Goal: Answer question/provide support: Share knowledge or assist other users

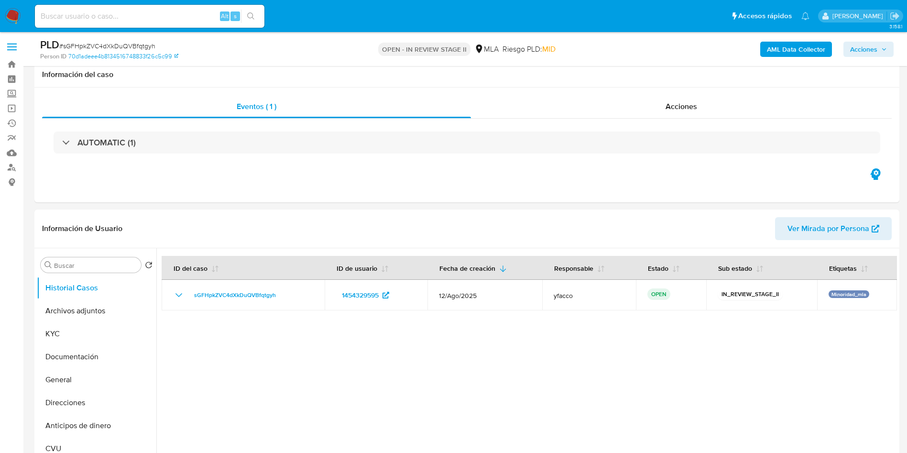
select select "10"
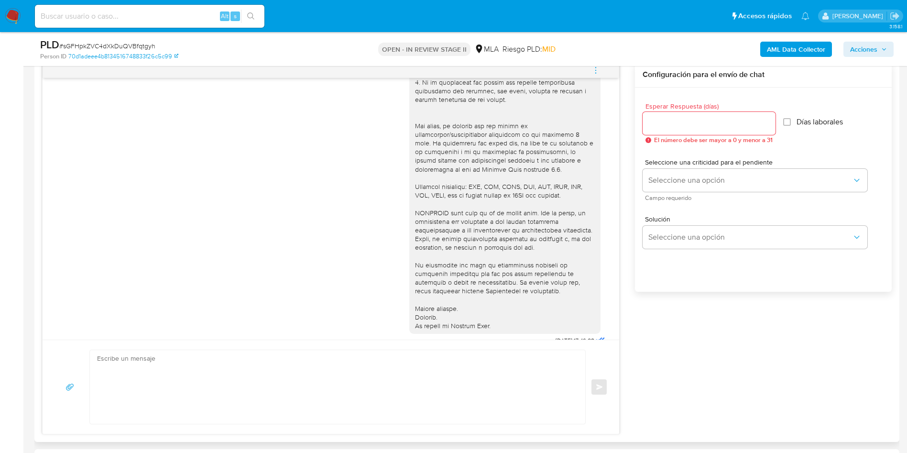
scroll to position [222, 0]
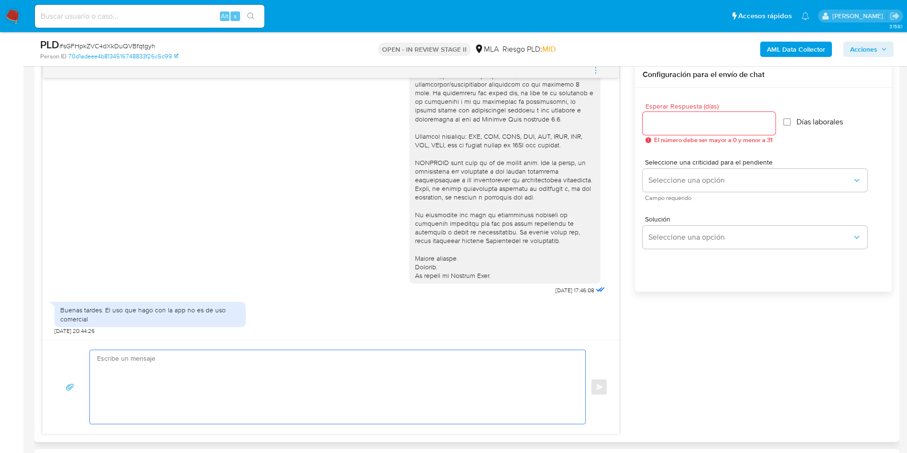
paste textarea "Hola XXX, Muchas gracias por la respuesta. Analizamos tu caso y verificamos que…"
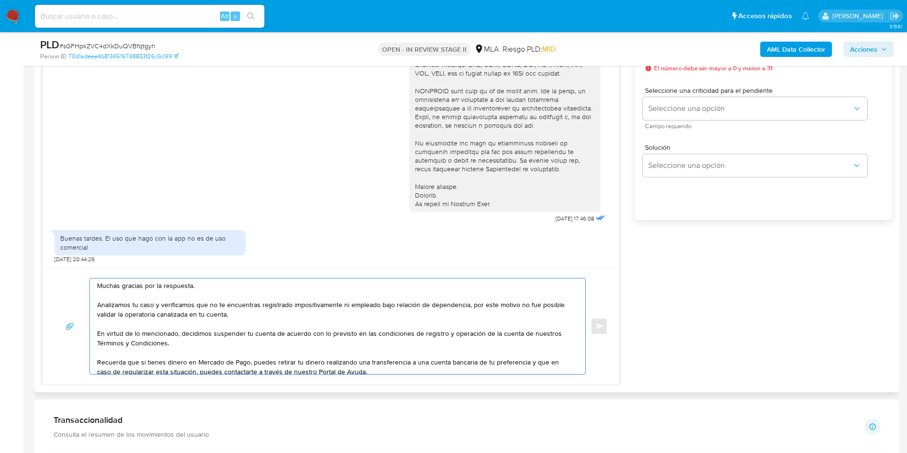
scroll to position [0, 0]
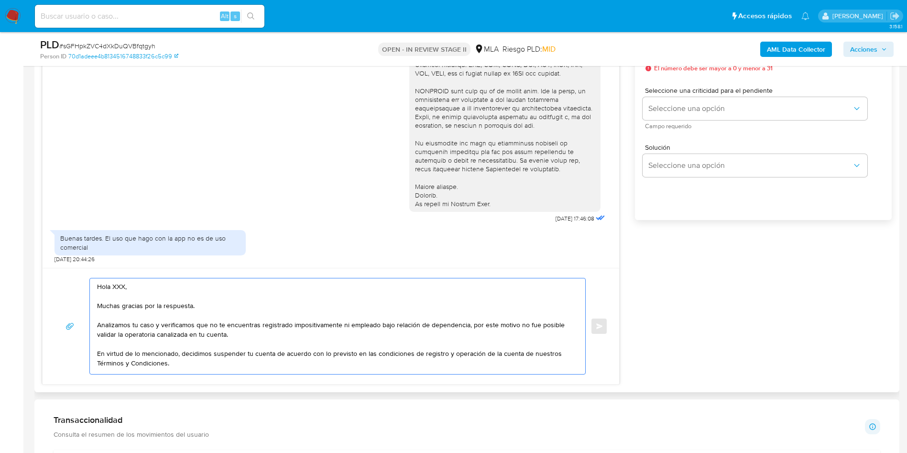
click at [124, 282] on textarea "Hola XXX, Muchas gracias por la respuesta. Analizamos tu caso y verificamos que…" at bounding box center [335, 326] width 476 height 96
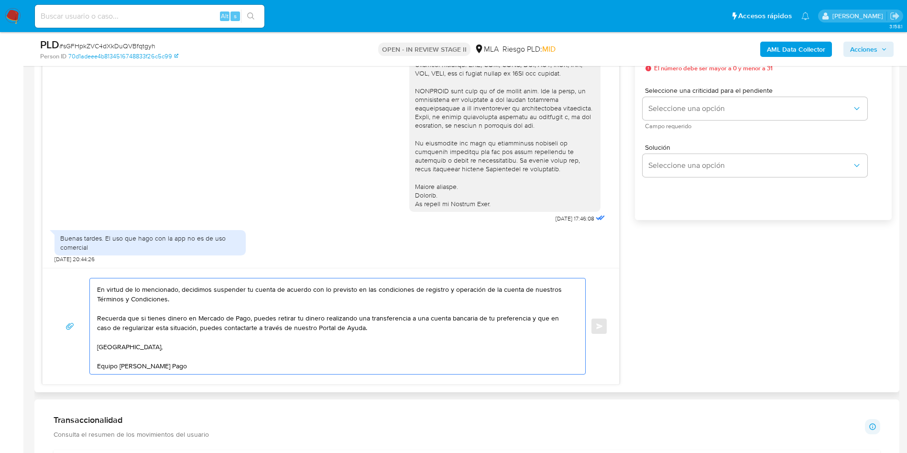
scroll to position [430, 0]
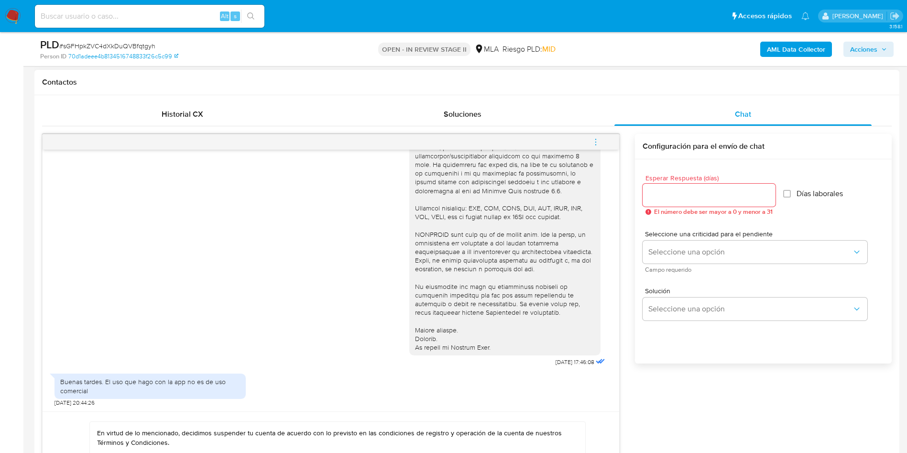
click at [678, 187] on div at bounding box center [709, 195] width 133 height 23
click at [678, 193] on input "Esperar Respuesta (días)" at bounding box center [709, 195] width 133 height 12
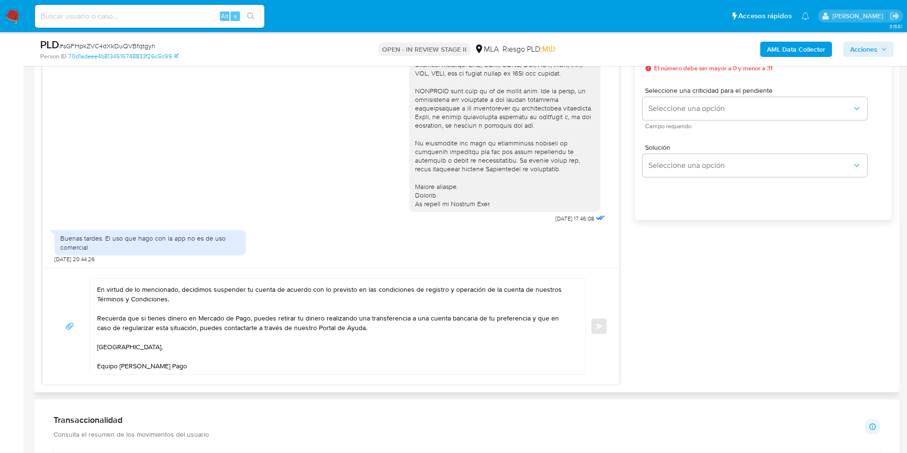
scroll to position [0, 0]
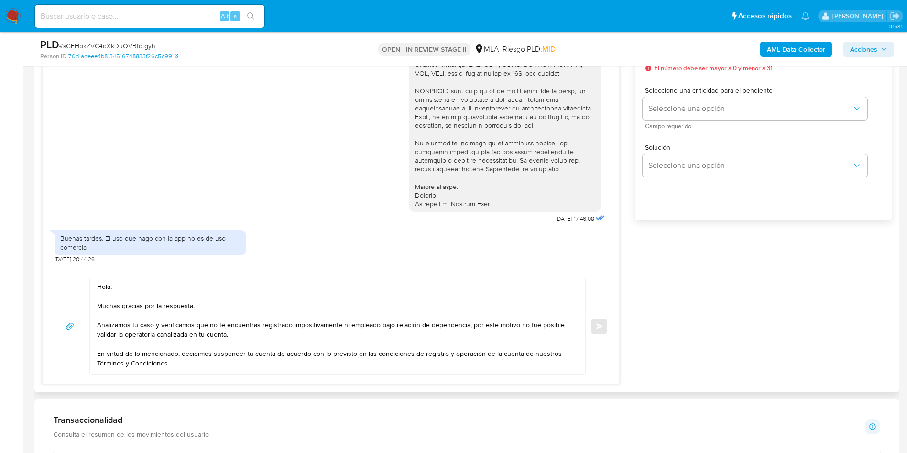
click at [206, 328] on textarea "Hola, Muchas gracias por la respuesta. Analizamos tu caso y verificamos que no …" at bounding box center [335, 326] width 476 height 96
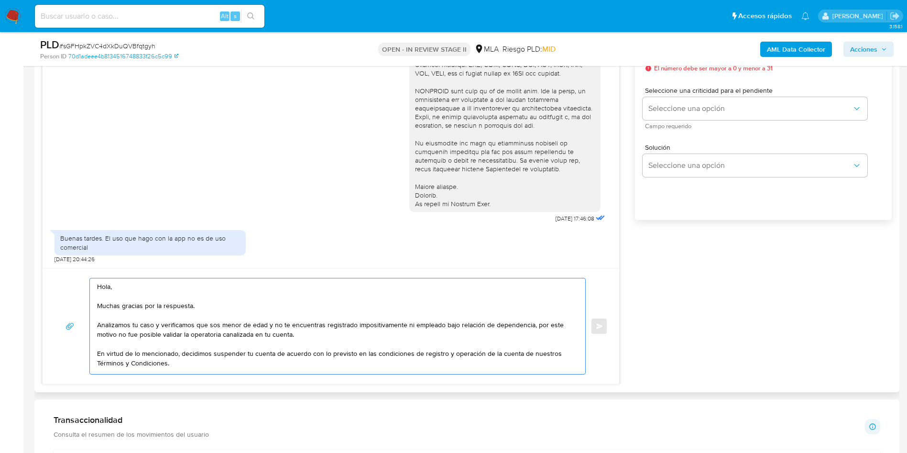
click at [213, 325] on textarea "Hola, Muchas gracias por la respuesta. Analizamos tu caso y verificamos que sos…" at bounding box center [335, 326] width 476 height 96
click at [0, 0] on lt-em "eres" at bounding box center [0, 0] width 0 height 0
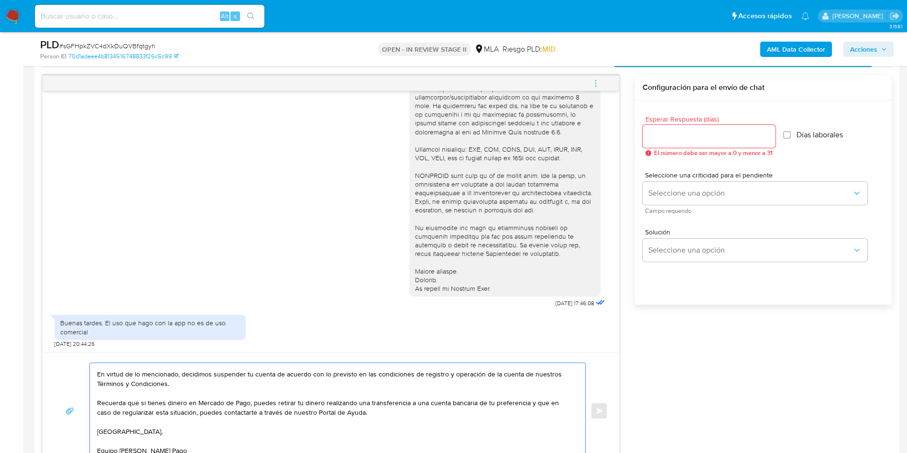
scroll to position [430, 0]
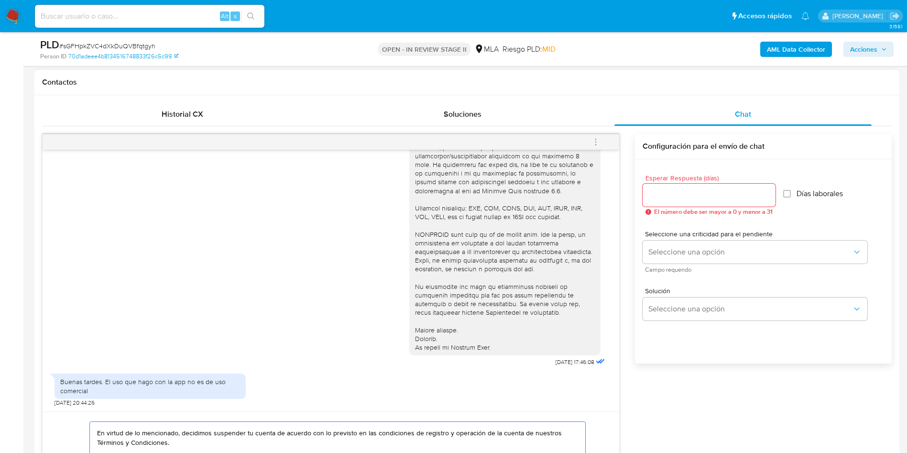
type textarea "Hola, Muchas gracias por la respuesta. Analizamos tu caso y verificamos que ere…"
click at [692, 199] on input "Esperar Respuesta (días)" at bounding box center [709, 195] width 133 height 12
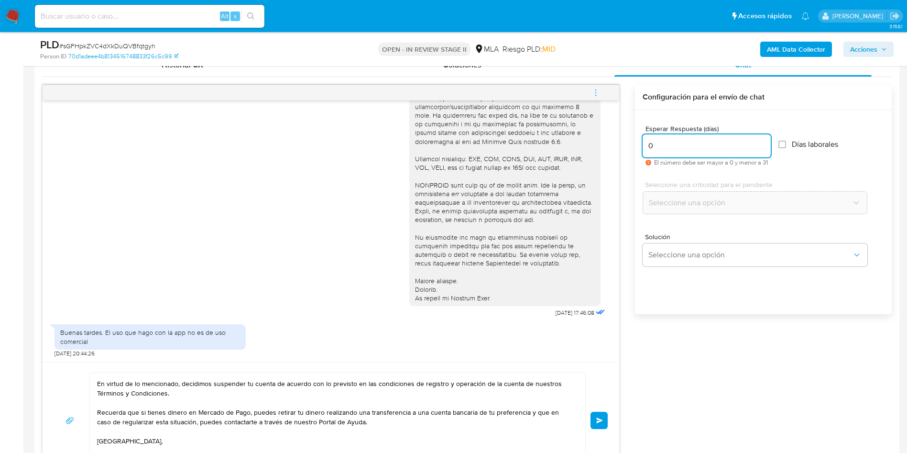
scroll to position [502, 0]
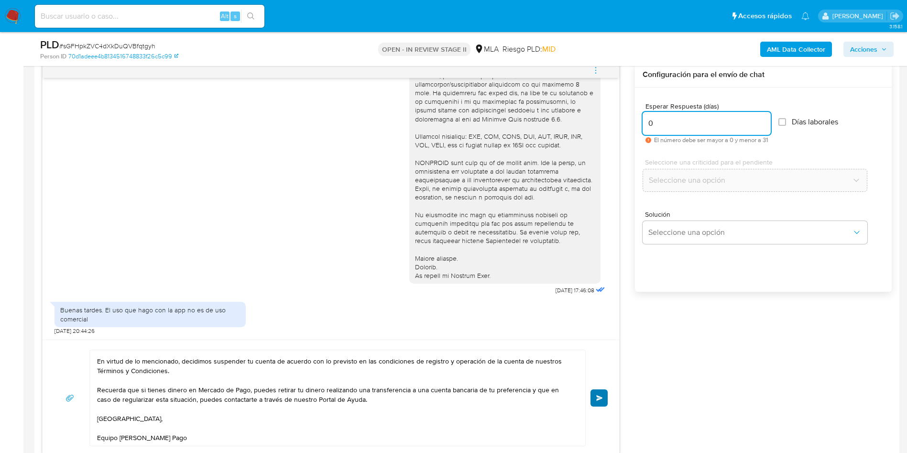
type input "0"
click at [606, 398] on button "Enviar" at bounding box center [599, 397] width 17 height 17
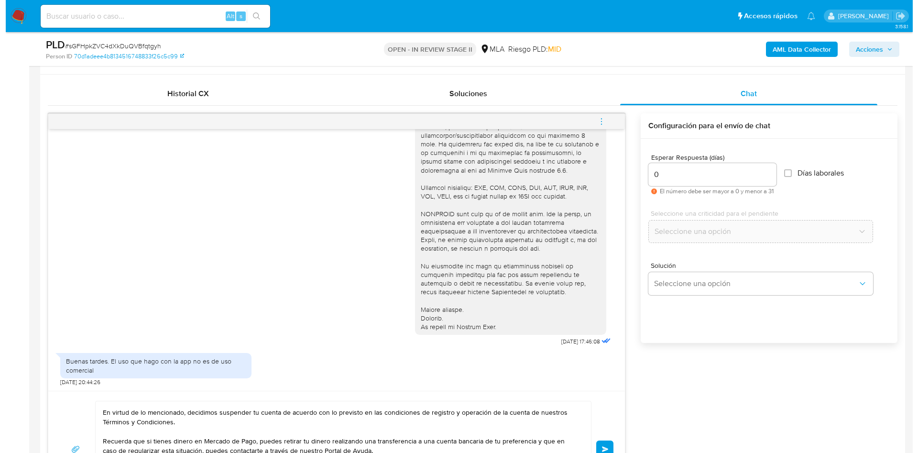
scroll to position [430, 0]
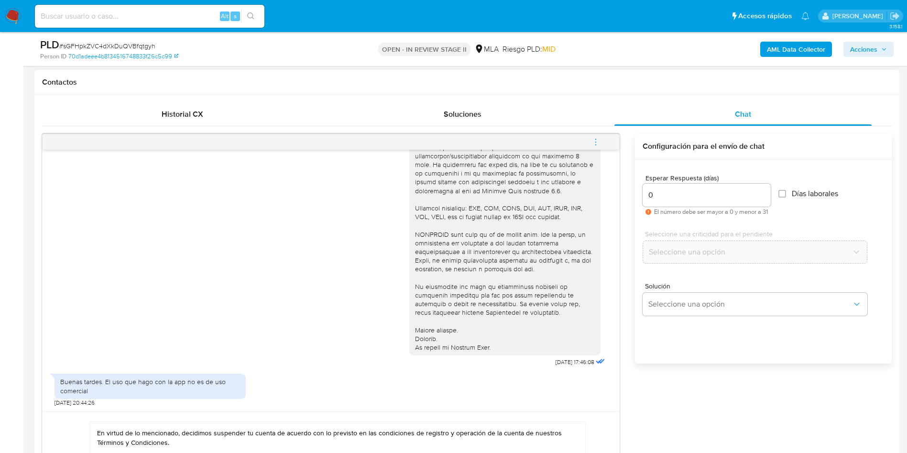
click at [597, 144] on icon "menu-action" at bounding box center [596, 142] width 9 height 9
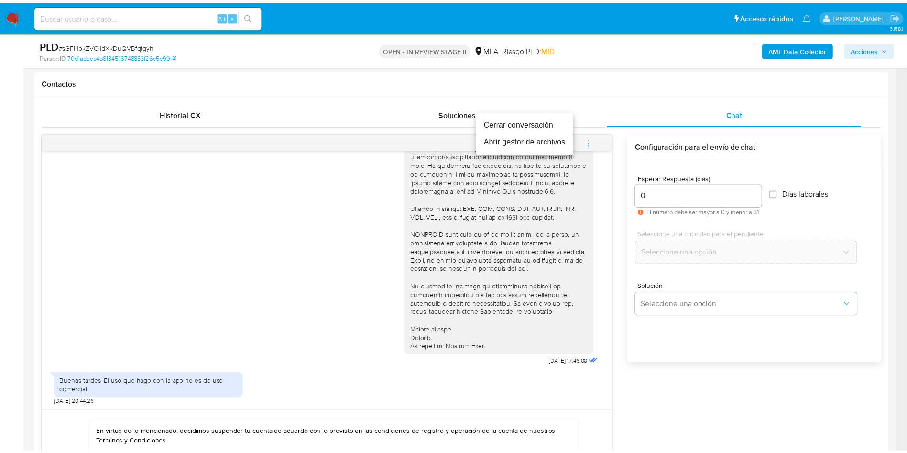
scroll to position [0, 0]
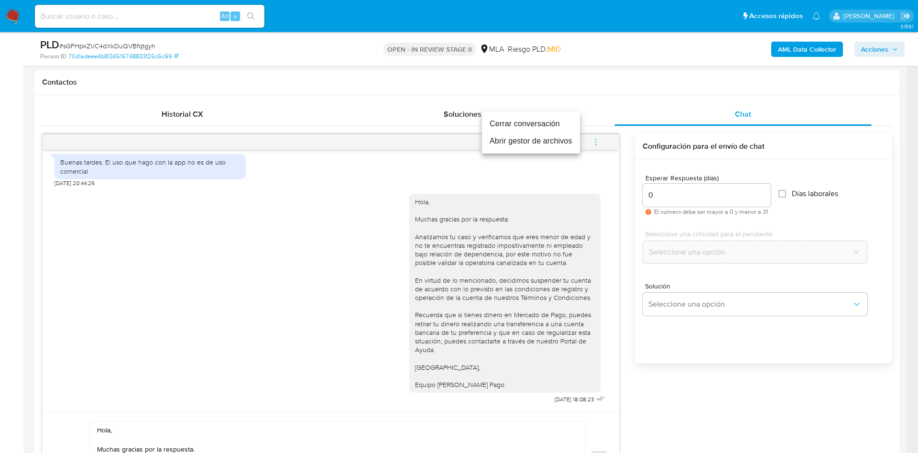
click at [513, 128] on li "Cerrar conversación" at bounding box center [531, 123] width 98 height 17
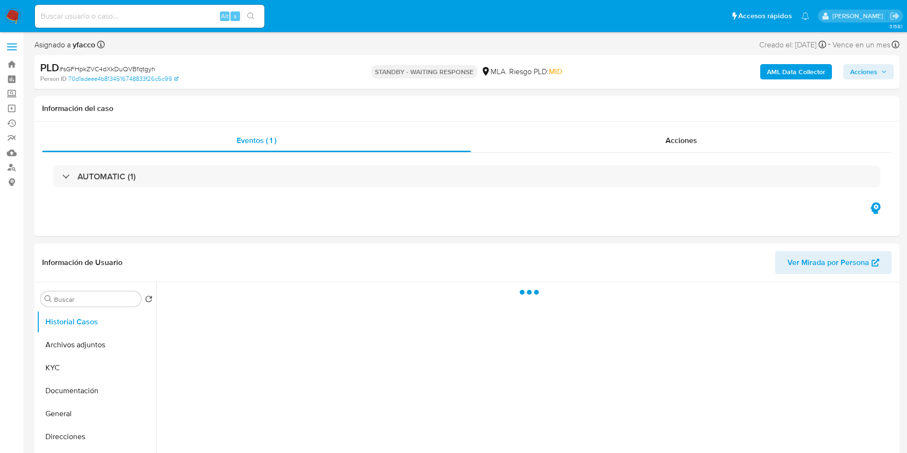
select select "10"
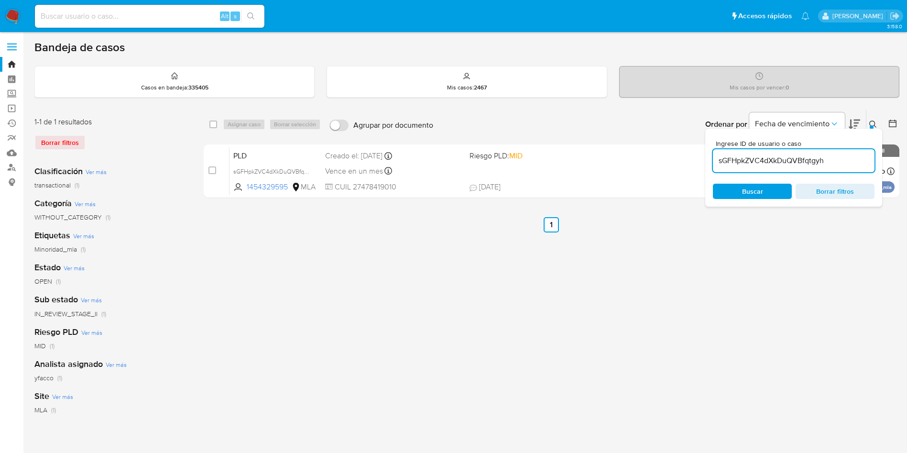
click at [832, 152] on div "sGFHpkZVC4dXkDuQVBfqtgyh" at bounding box center [794, 160] width 162 height 23
click at [832, 155] on input "sGFHpkZVC4dXkDuQVBfqtgyh" at bounding box center [794, 161] width 162 height 12
paste input "2SEPJJzqYrjq83nEY01DISU1"
type input "2SEPJJzqYrjq83nEY01DISU1"
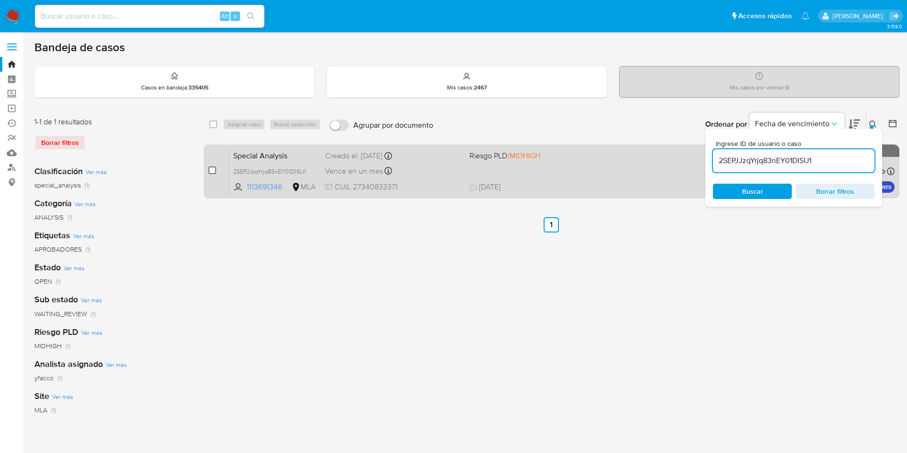
click at [212, 170] on input "checkbox" at bounding box center [213, 170] width 8 height 8
checkbox input "true"
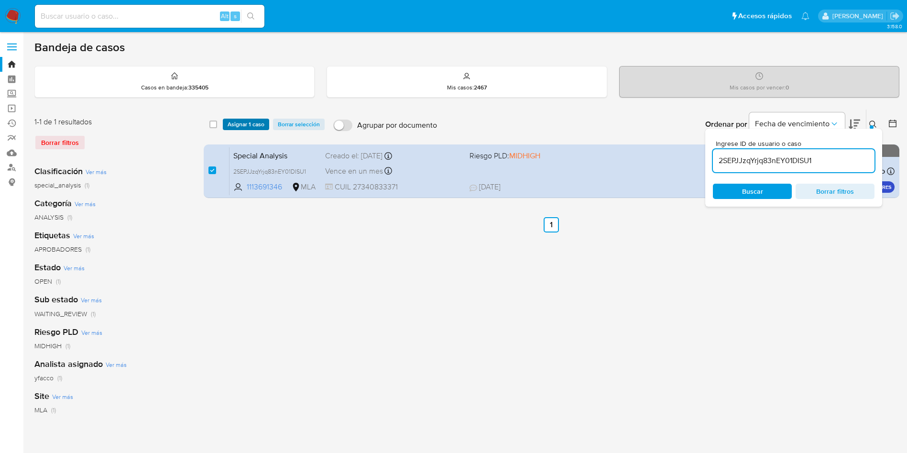
click at [253, 125] on span "Asignar 1 caso" at bounding box center [246, 125] width 37 height 10
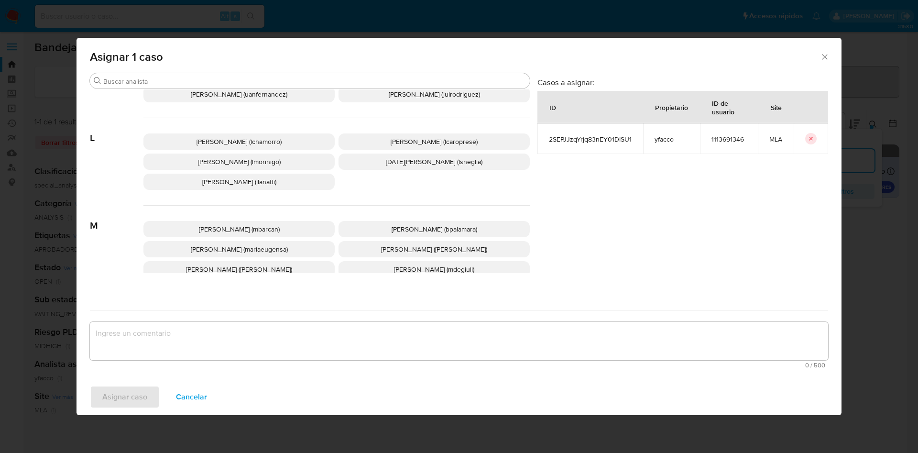
scroll to position [807, 0]
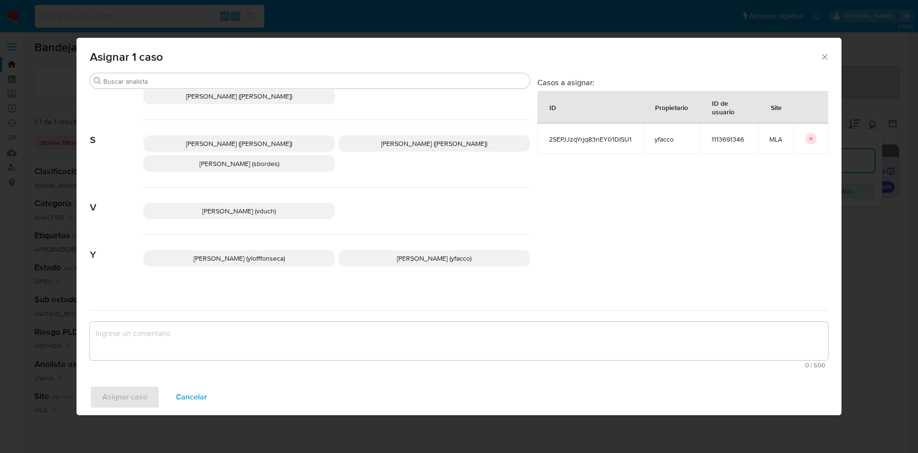
click at [397, 254] on span "Yesica Paola Facco (yfacco)" at bounding box center [434, 259] width 75 height 10
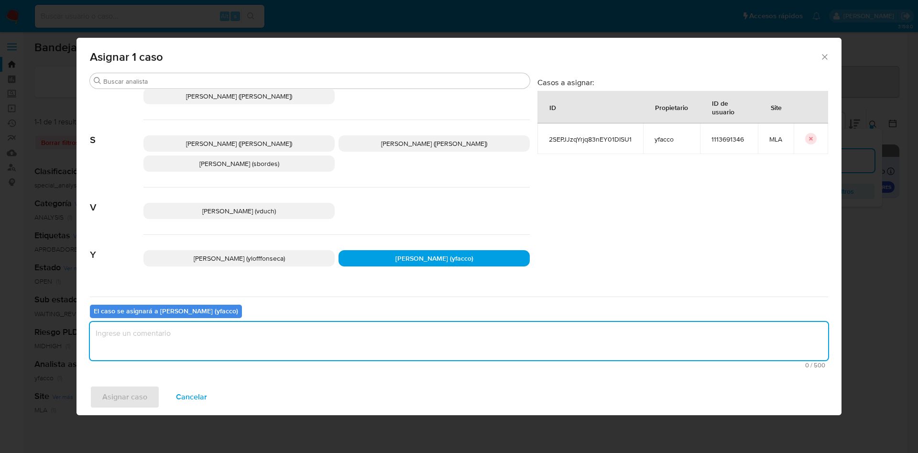
click at [334, 347] on textarea "assign-modal" at bounding box center [459, 341] width 739 height 38
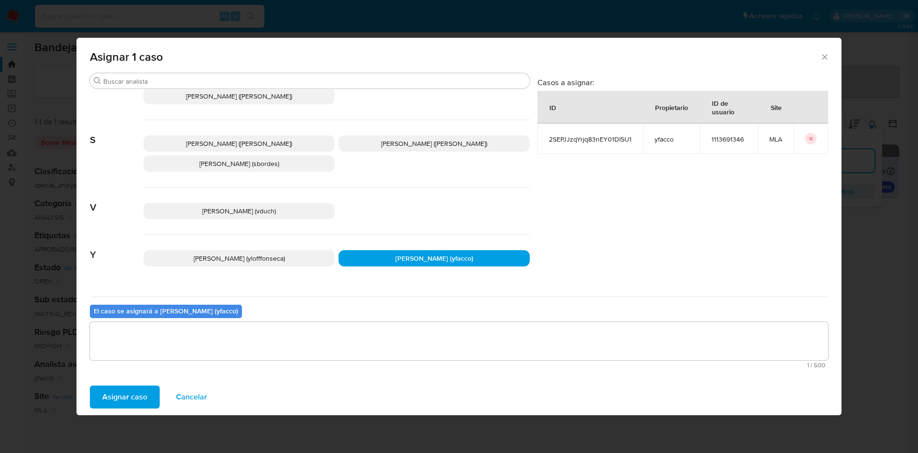
click at [118, 392] on span "Asignar caso" at bounding box center [124, 396] width 45 height 21
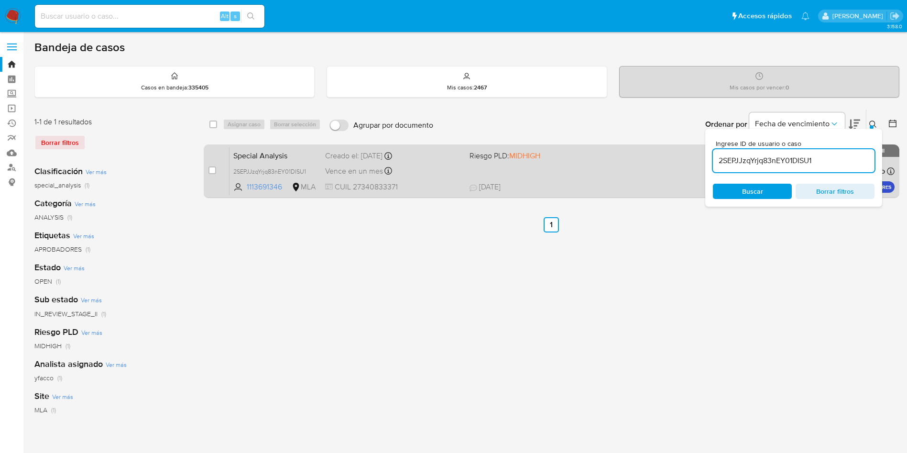
click at [364, 177] on div "Vence en un mes Vence el 20/10/2025 13:00:37" at bounding box center [393, 171] width 137 height 13
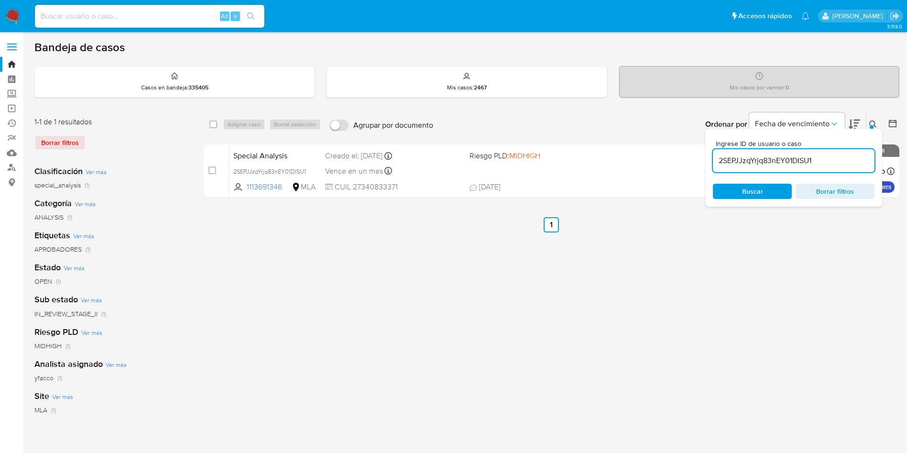
click at [836, 160] on input "2SEPJJzqYrjq83nEY01DISU1" at bounding box center [794, 161] width 162 height 12
paste input "sGFHpkZVC4dXkDuQVBfqtgyh"
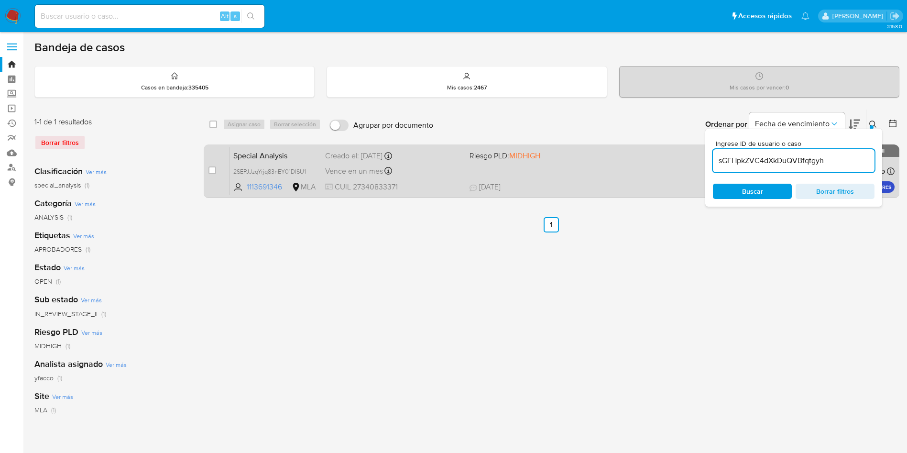
type input "sGFHpkZVC4dXkDuQVBfqtgyh"
click at [215, 170] on input "checkbox" at bounding box center [213, 170] width 8 height 8
checkbox input "true"
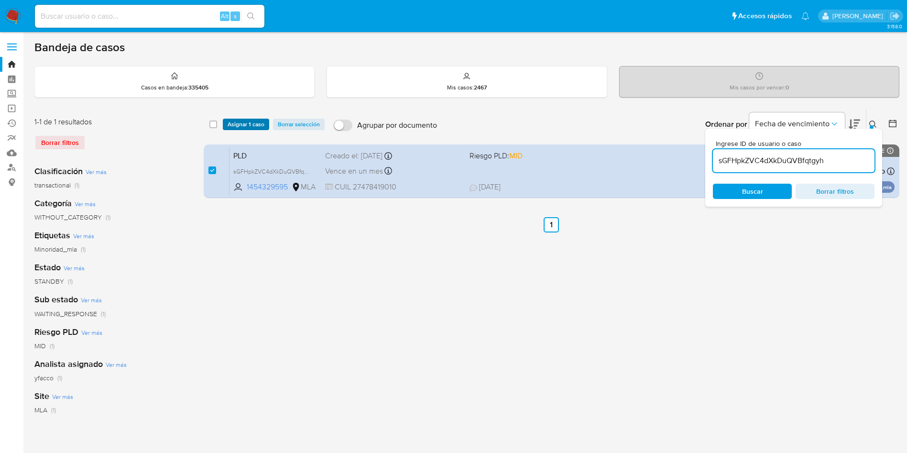
click at [245, 122] on span "Asignar 1 caso" at bounding box center [246, 125] width 37 height 10
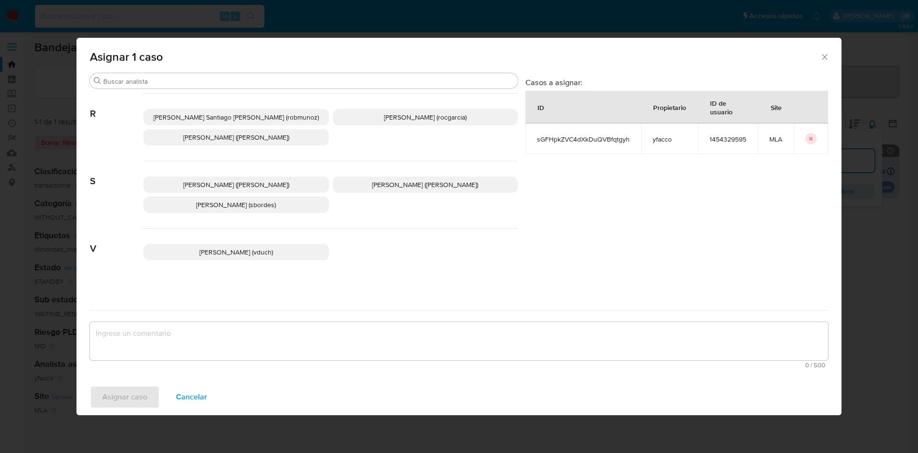
scroll to position [807, 0]
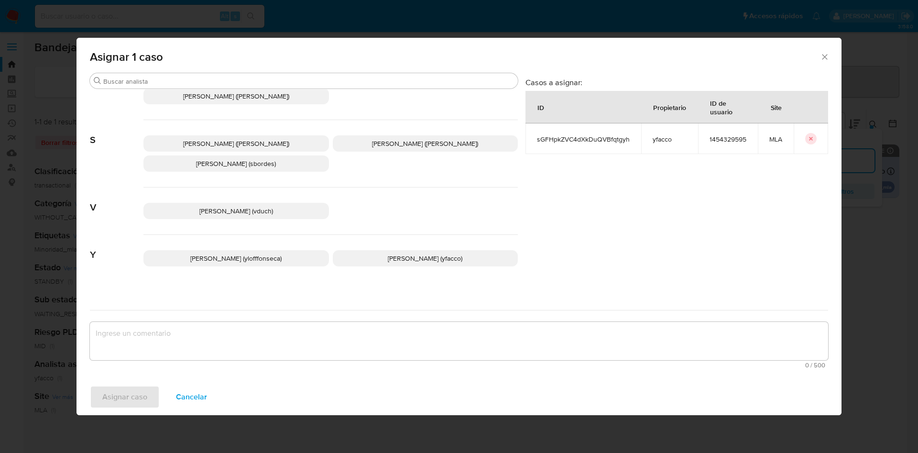
click at [388, 254] on span "Yesica Paola Facco (yfacco)" at bounding box center [425, 259] width 75 height 10
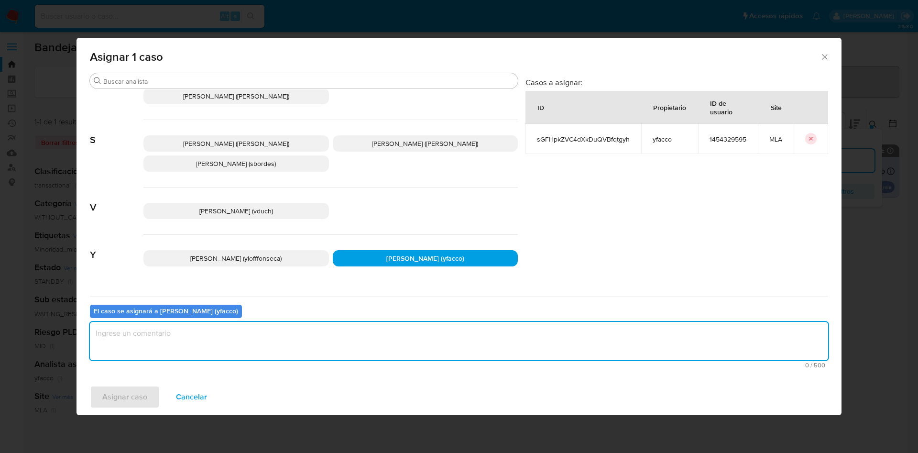
click at [325, 338] on textarea "assign-modal" at bounding box center [459, 341] width 739 height 38
click at [132, 397] on span "Asignar caso" at bounding box center [124, 396] width 45 height 21
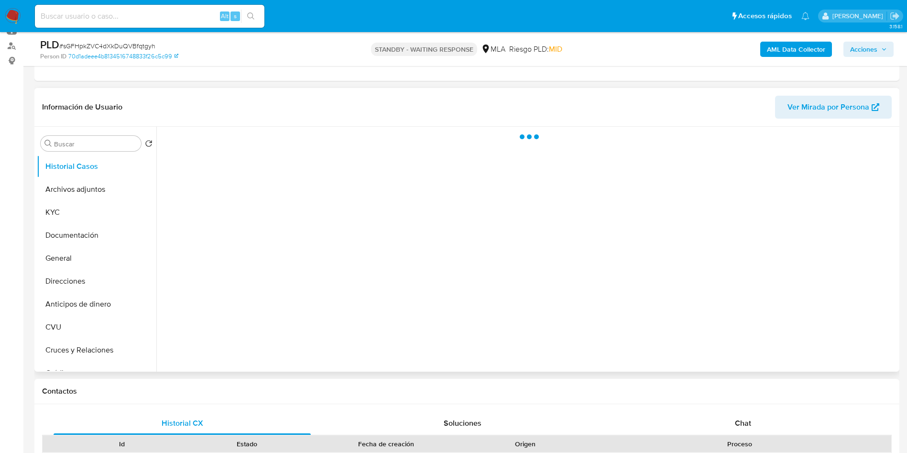
scroll to position [143, 0]
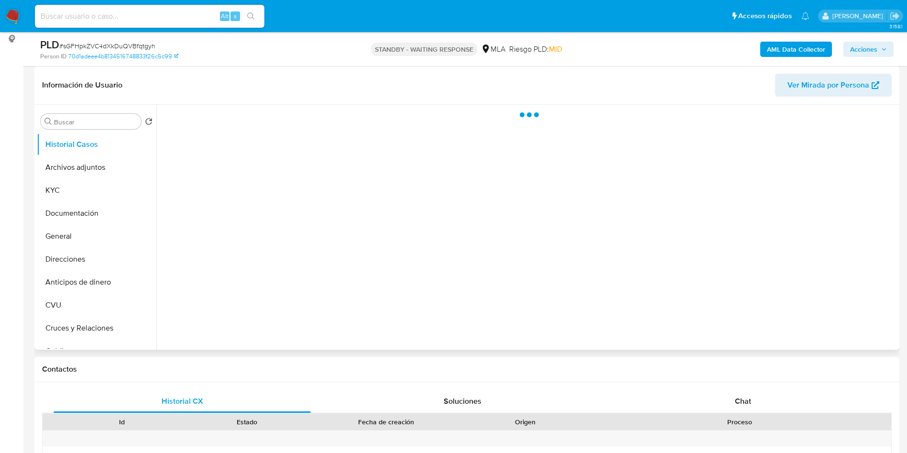
select select "10"
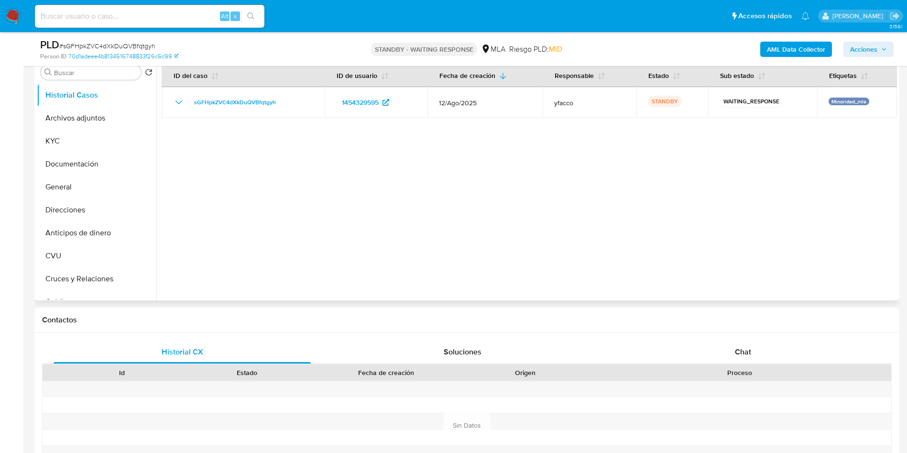
scroll to position [215, 0]
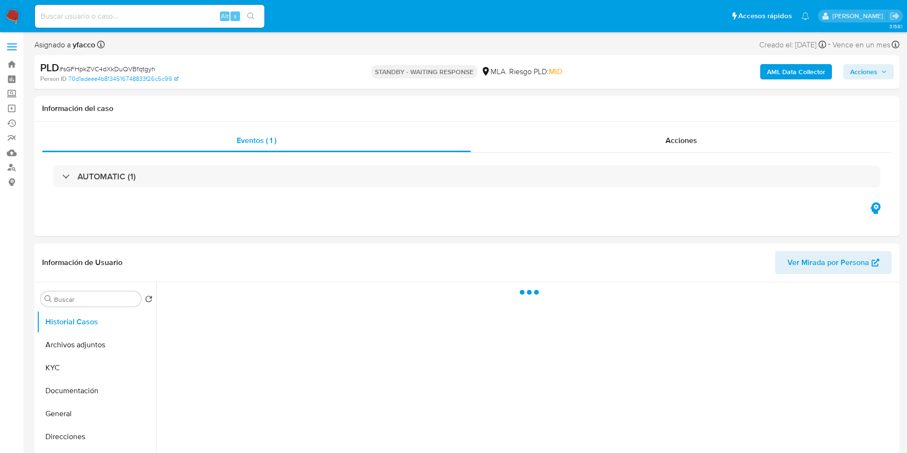
select select "10"
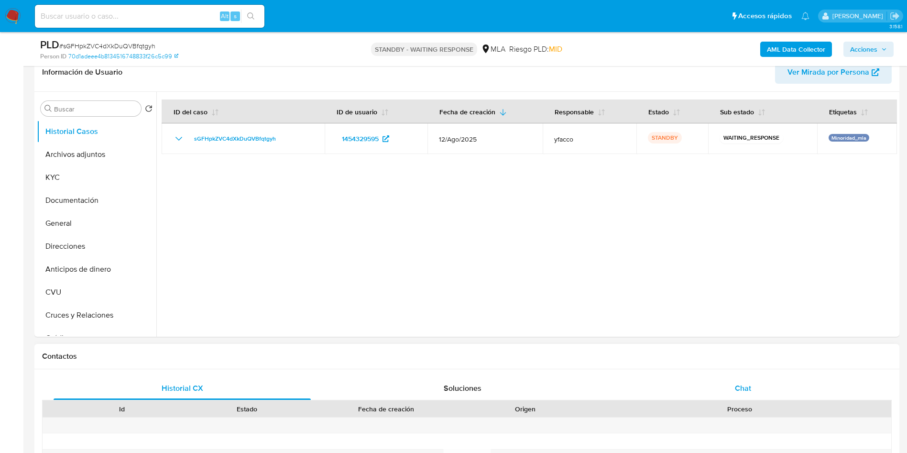
scroll to position [215, 0]
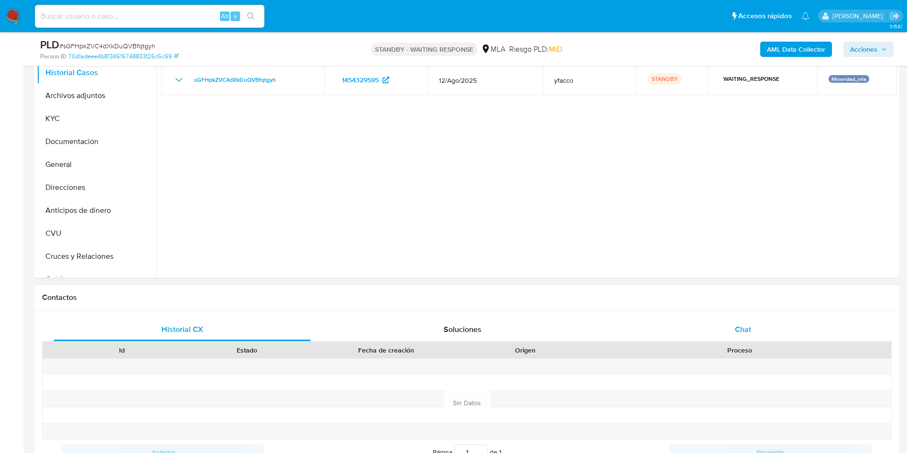
click at [752, 334] on div "Chat" at bounding box center [743, 329] width 257 height 23
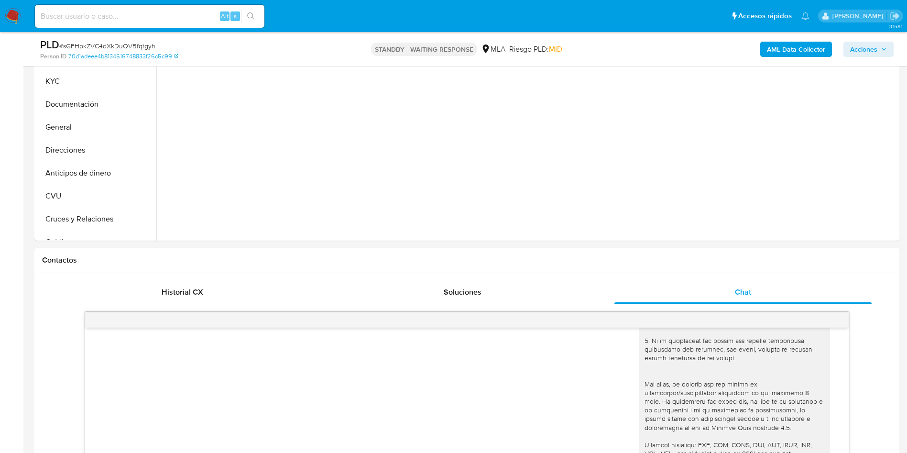
scroll to position [143, 0]
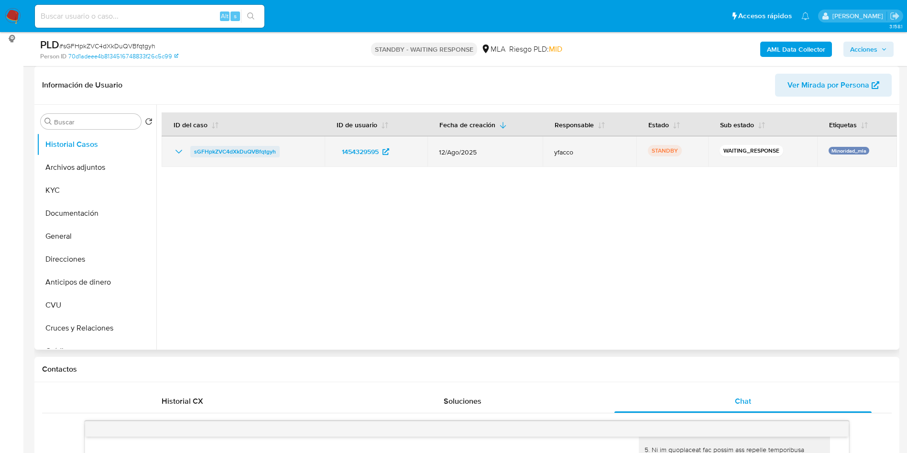
drag, startPoint x: 190, startPoint y: 152, endPoint x: 276, endPoint y: 155, distance: 86.7
click at [276, 155] on div "sGFHpkZVC4dXkDuQVBfqtgyh" at bounding box center [243, 151] width 140 height 11
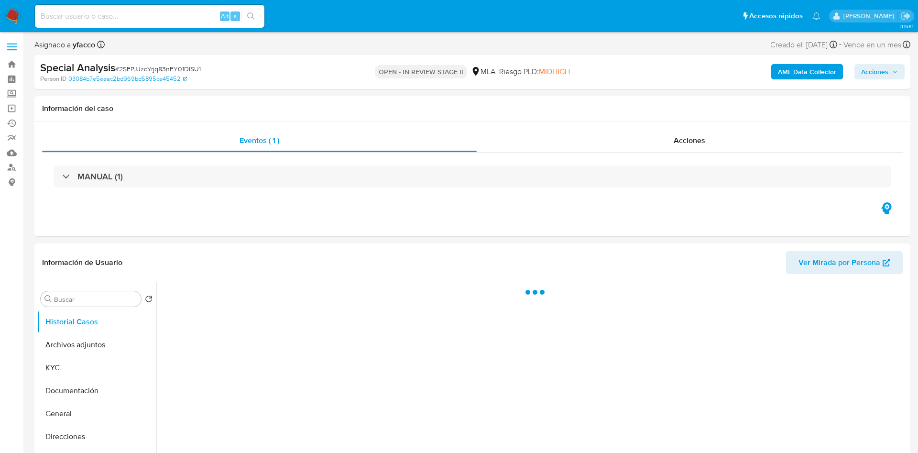
select select "10"
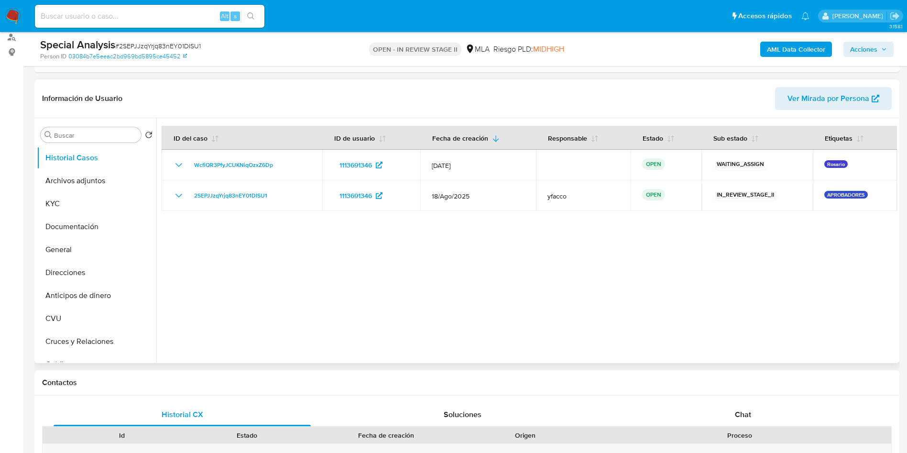
scroll to position [143, 0]
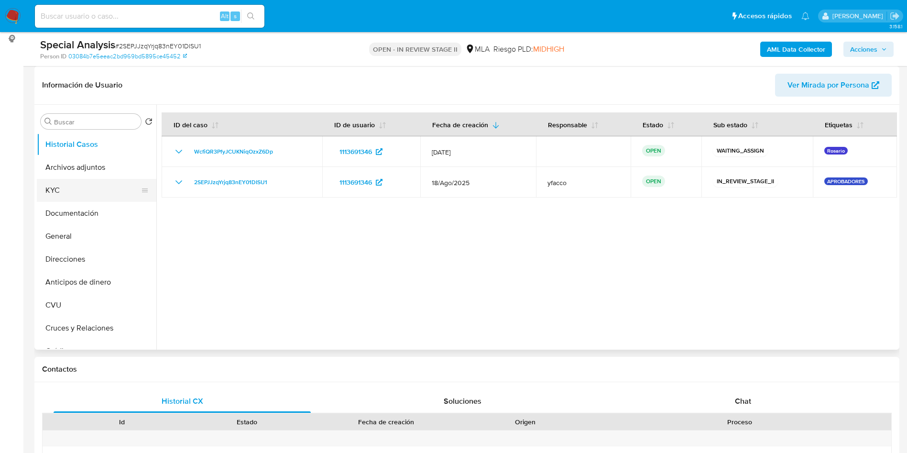
click at [108, 188] on button "KYC" at bounding box center [93, 190] width 112 height 23
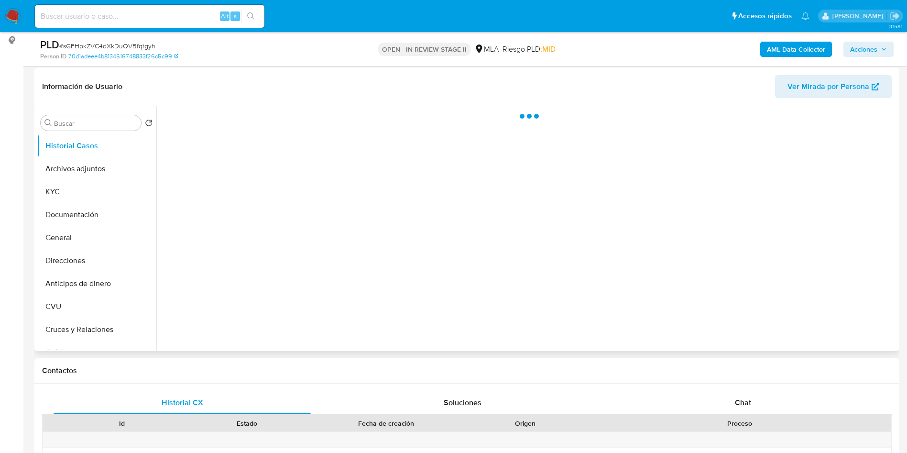
scroll to position [143, 0]
select select "10"
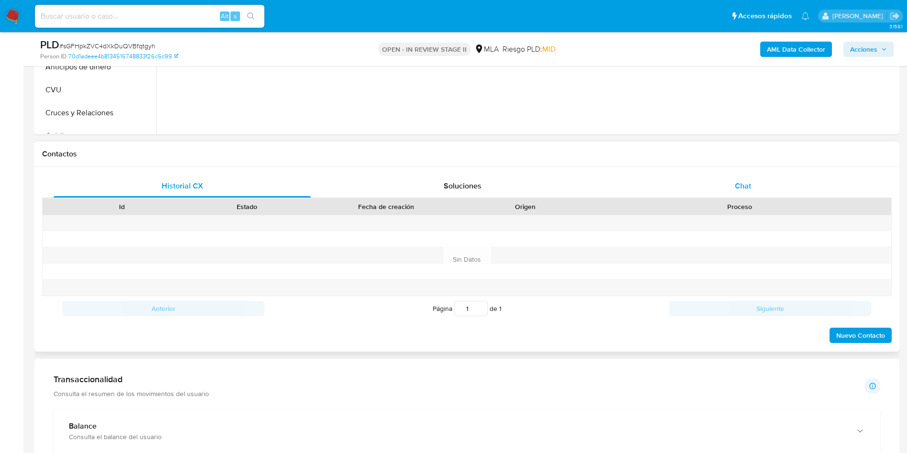
click at [733, 191] on div "Chat" at bounding box center [743, 186] width 257 height 23
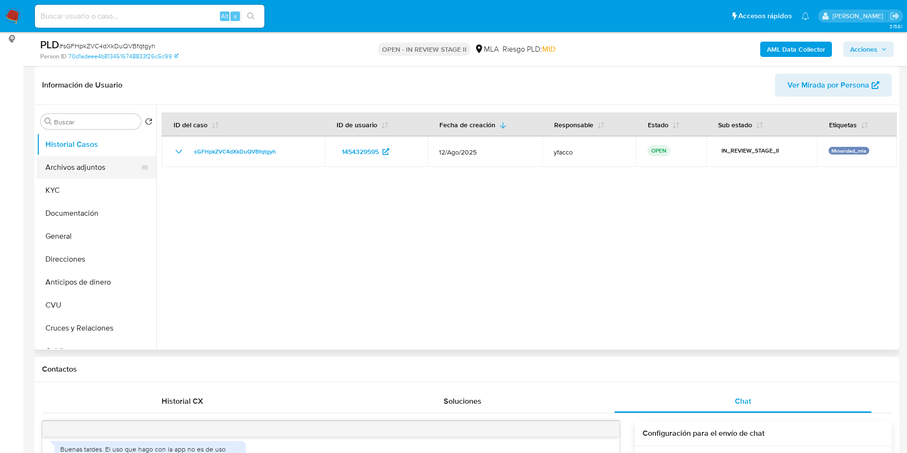
click at [96, 160] on button "Archivos adjuntos" at bounding box center [93, 167] width 112 height 23
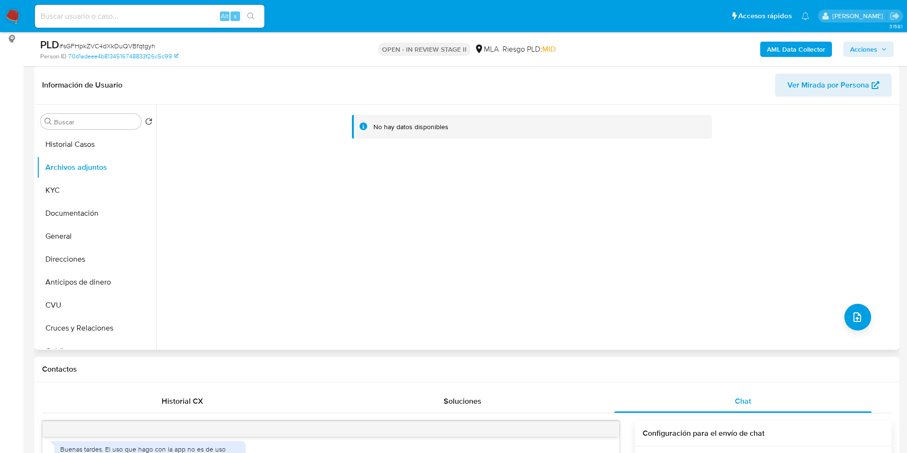
click at [832, 320] on div "No hay datos disponibles" at bounding box center [526, 227] width 741 height 245
click at [842, 324] on div "No hay datos disponibles" at bounding box center [526, 227] width 741 height 245
click at [840, 320] on div "No hay datos disponibles" at bounding box center [526, 227] width 741 height 245
click at [846, 317] on button "upload-file" at bounding box center [858, 317] width 27 height 27
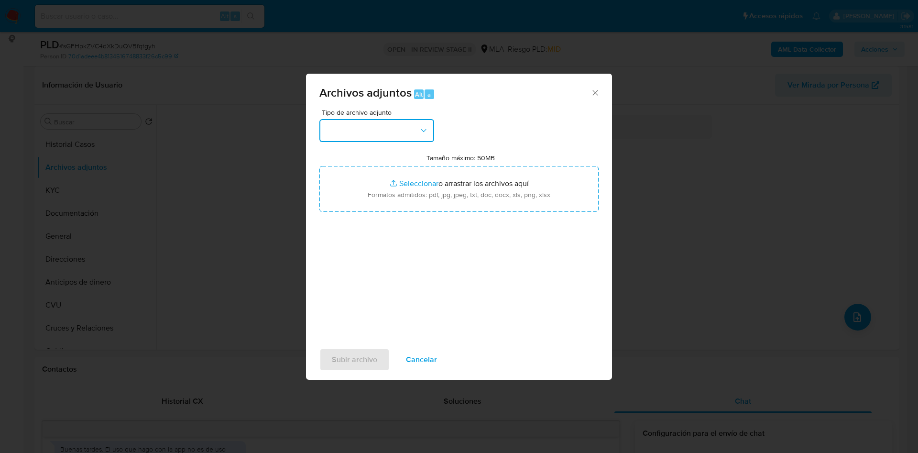
click at [396, 128] on button "button" at bounding box center [377, 130] width 115 height 23
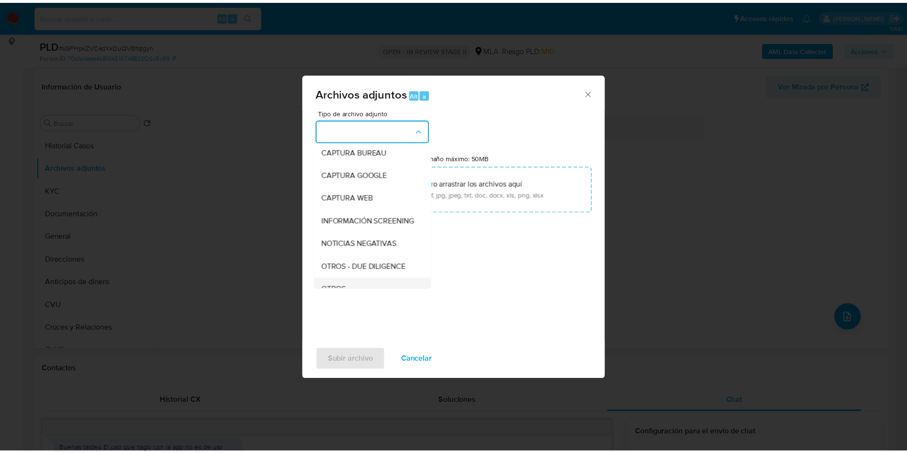
scroll to position [72, 0]
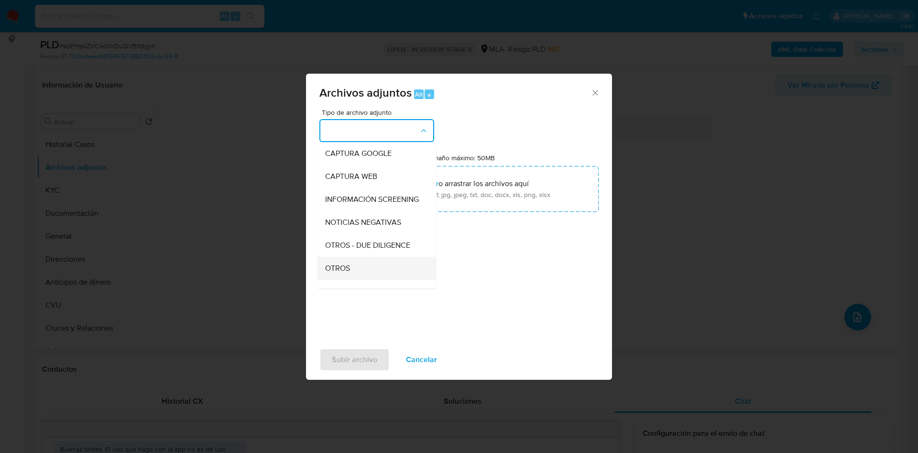
click at [332, 273] on span "OTROS" at bounding box center [337, 269] width 25 height 10
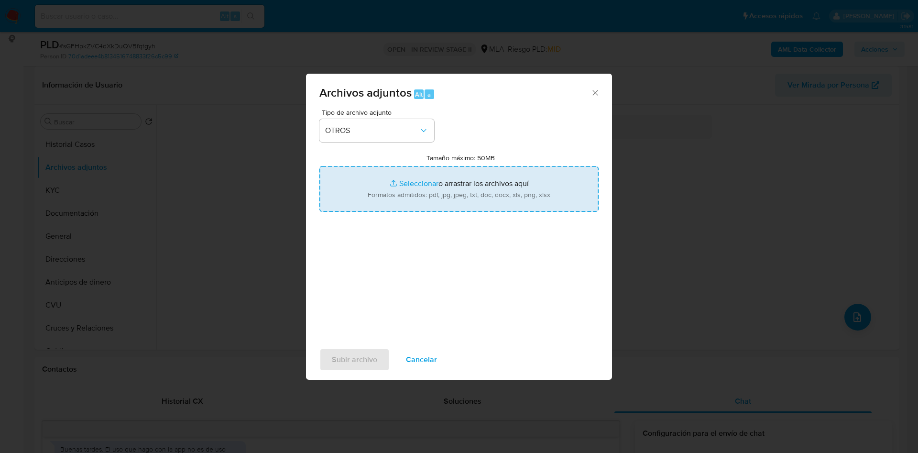
click at [417, 175] on input "Tamaño máximo: 50MB Seleccionar archivos" at bounding box center [459, 189] width 279 height 46
type input "C:\fakepath\Movimientos 1454329595.xlsx"
click at [417, 176] on input "Tamaño máximo: 50MB Seleccionar archivos" at bounding box center [459, 189] width 279 height 46
type input "C:\fakepath\Caselog sGFHpkZVC4dXkDuQVBfqtgyh_2025_08_18_21_26_54.docx"
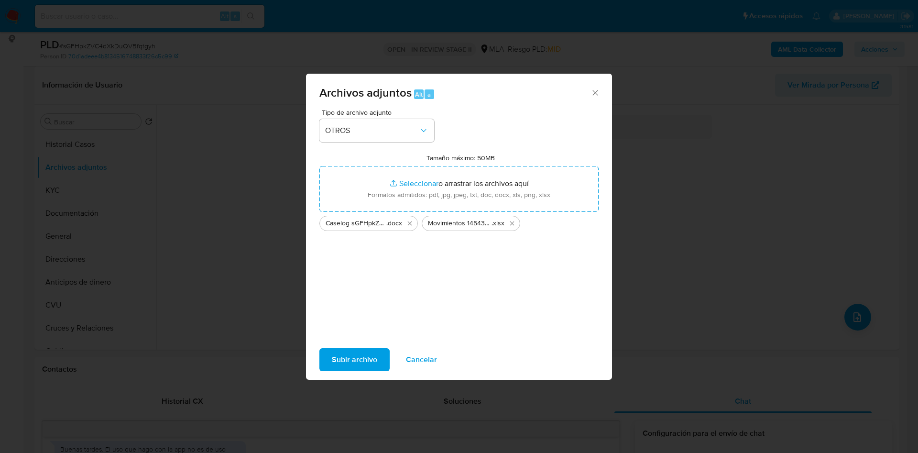
click at [335, 355] on span "Subir archivo" at bounding box center [354, 359] width 45 height 21
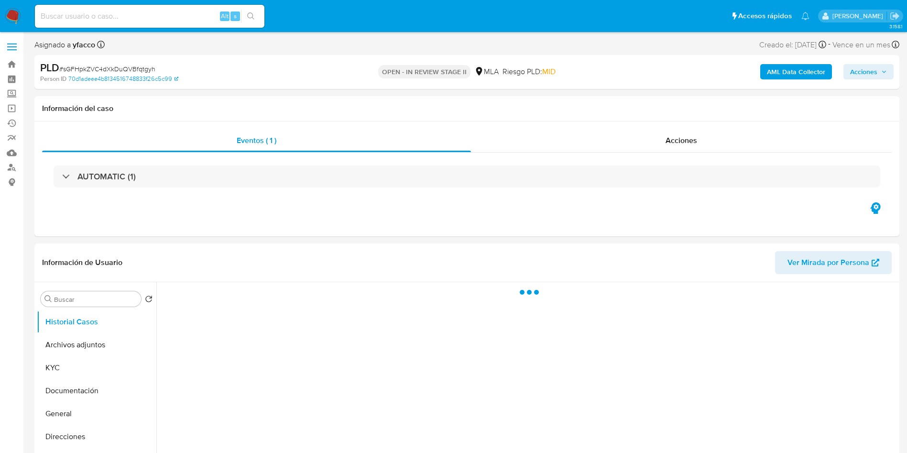
select select "10"
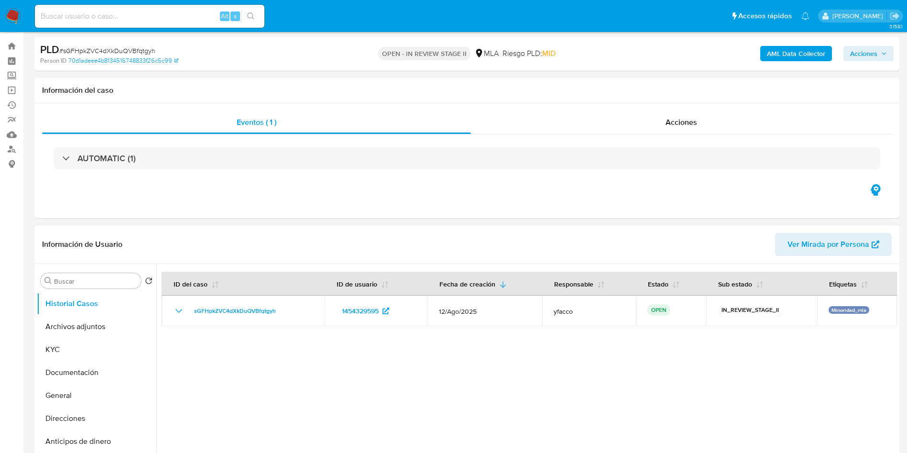
scroll to position [72, 0]
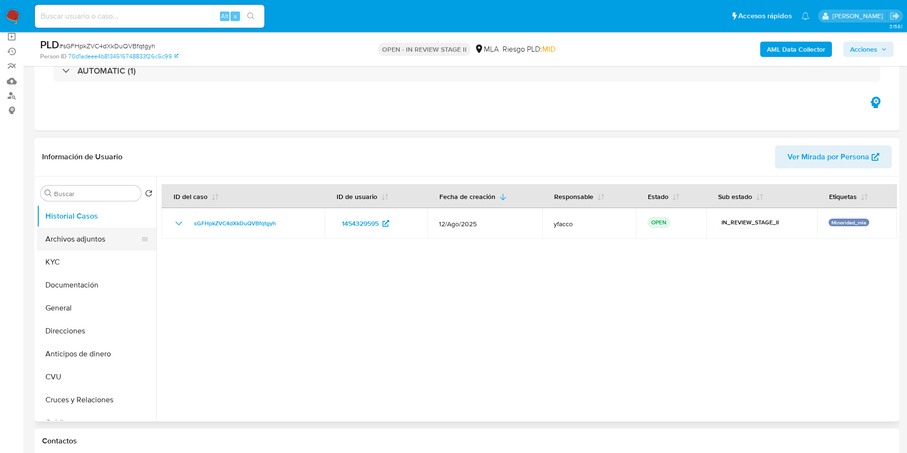
click at [94, 242] on button "Archivos adjuntos" at bounding box center [93, 239] width 112 height 23
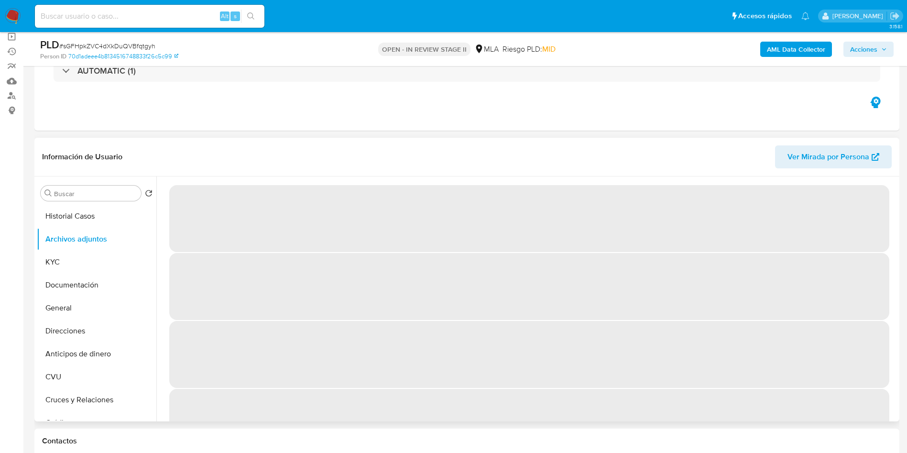
scroll to position [0, 0]
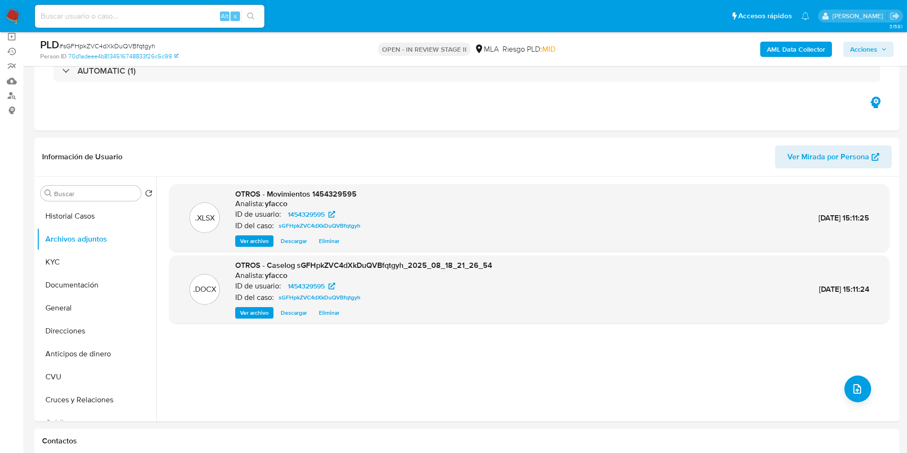
click at [772, 44] on b "AML Data Collector" at bounding box center [796, 49] width 58 height 15
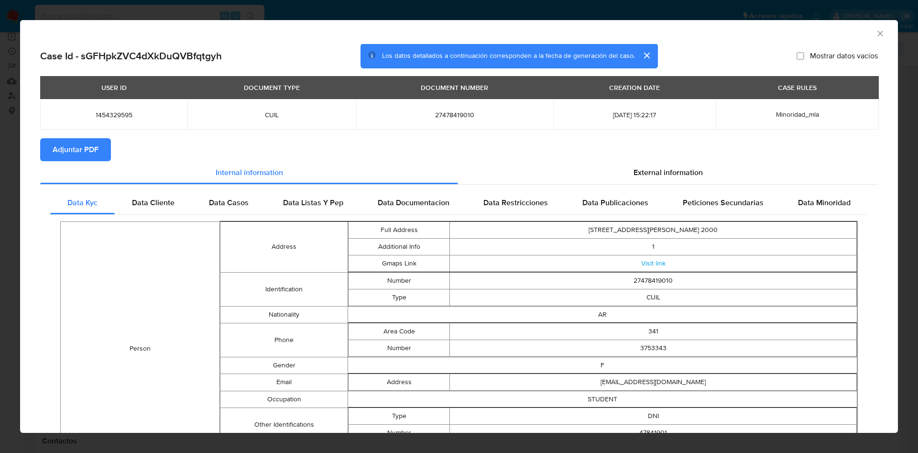
click at [54, 152] on span "Adjuntar PDF" at bounding box center [76, 149] width 46 height 21
click at [876, 32] on icon "Cerrar ventana" at bounding box center [881, 34] width 10 height 10
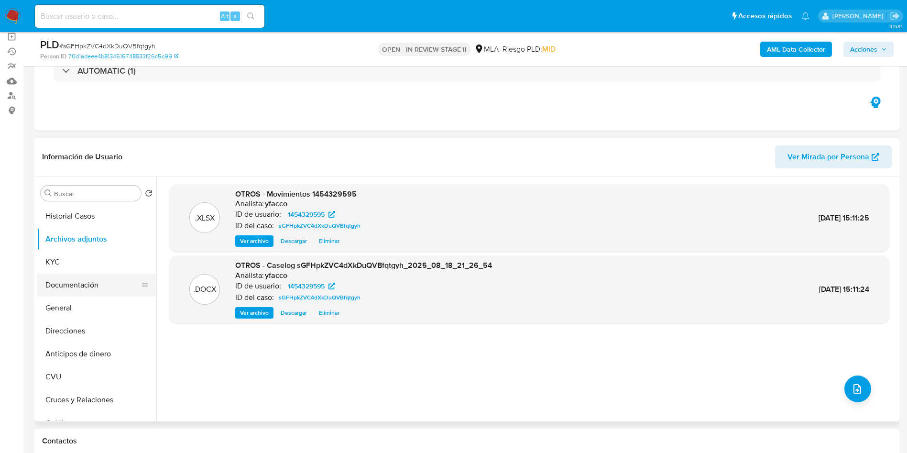
click at [65, 285] on button "Documentación" at bounding box center [93, 285] width 112 height 23
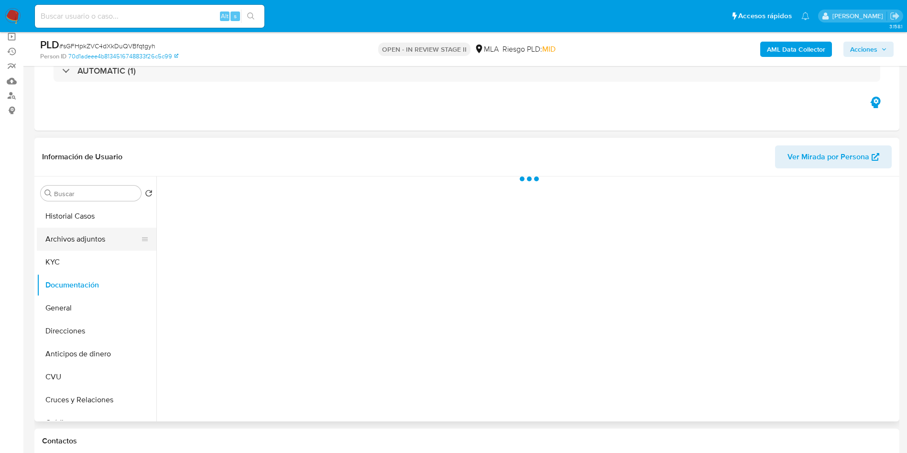
click at [92, 239] on button "Archivos adjuntos" at bounding box center [93, 239] width 112 height 23
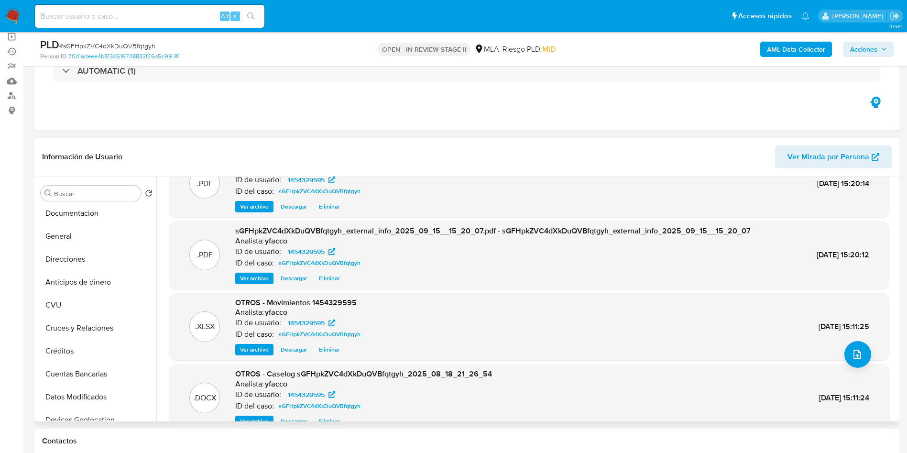
scroll to position [54, 0]
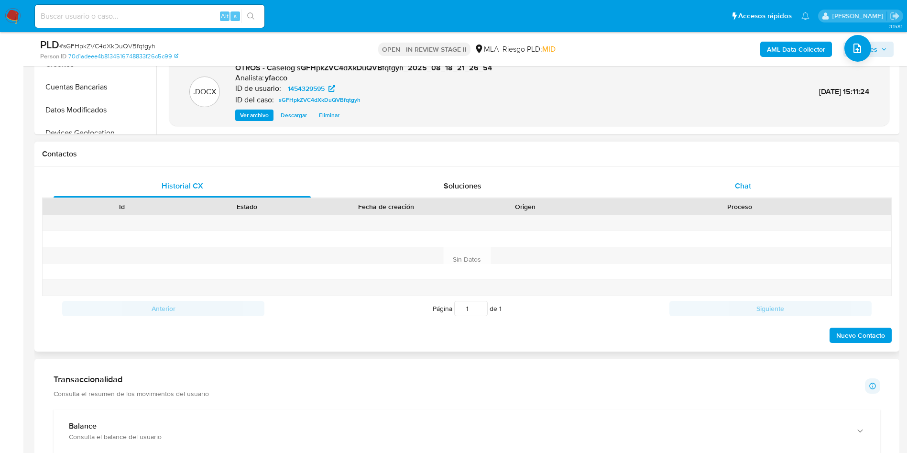
click at [740, 182] on span "Chat" at bounding box center [743, 185] width 16 height 11
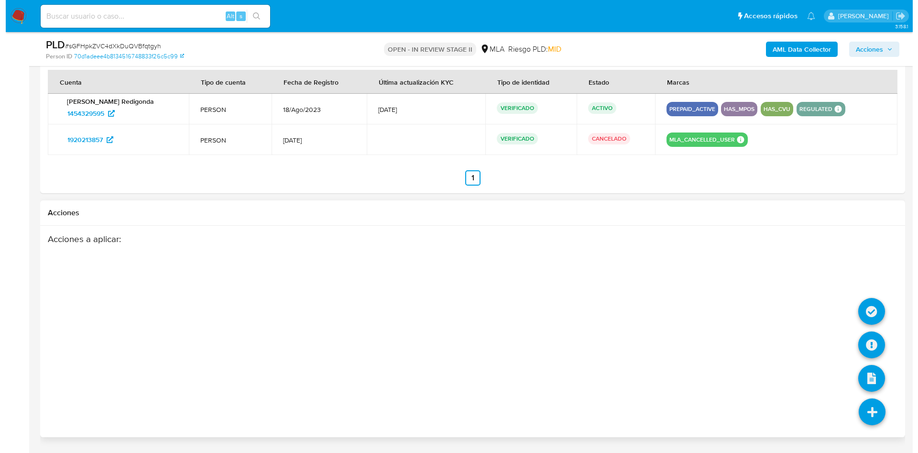
scroll to position [1494, 0]
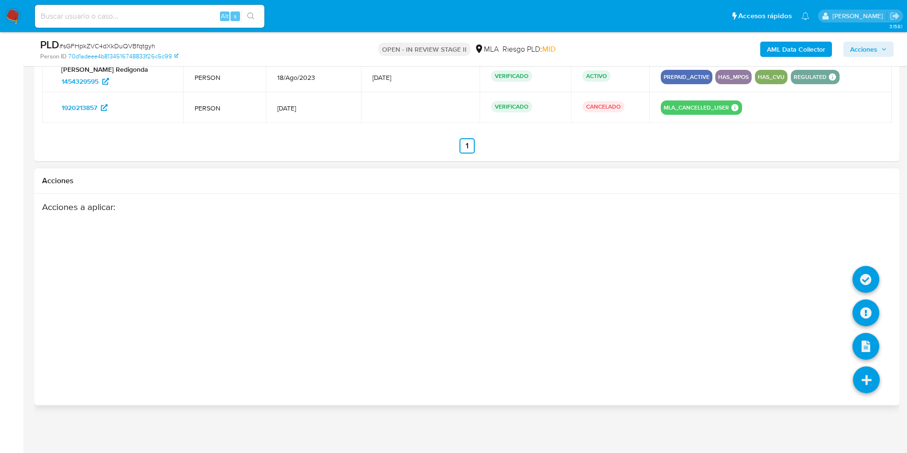
click at [858, 388] on icon at bounding box center [866, 379] width 27 height 27
click at [862, 315] on icon at bounding box center [866, 312] width 27 height 27
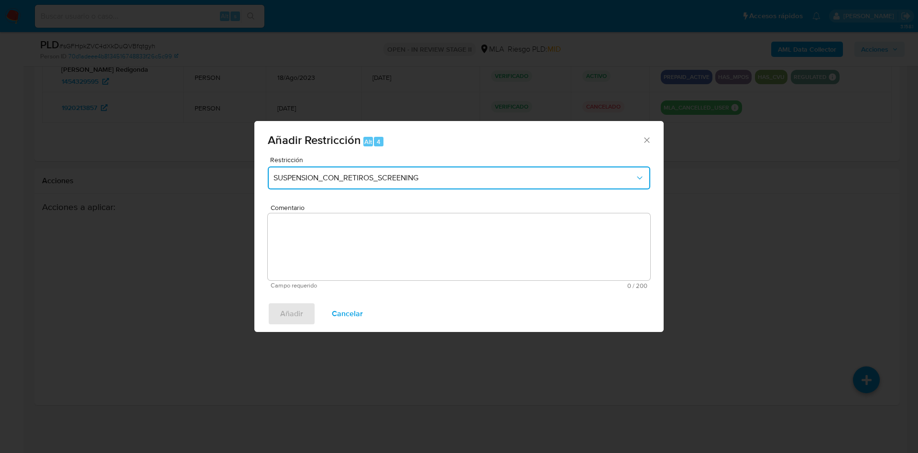
click at [383, 185] on button "SUSPENSION_CON_RETIROS_SCREENING" at bounding box center [459, 177] width 383 height 23
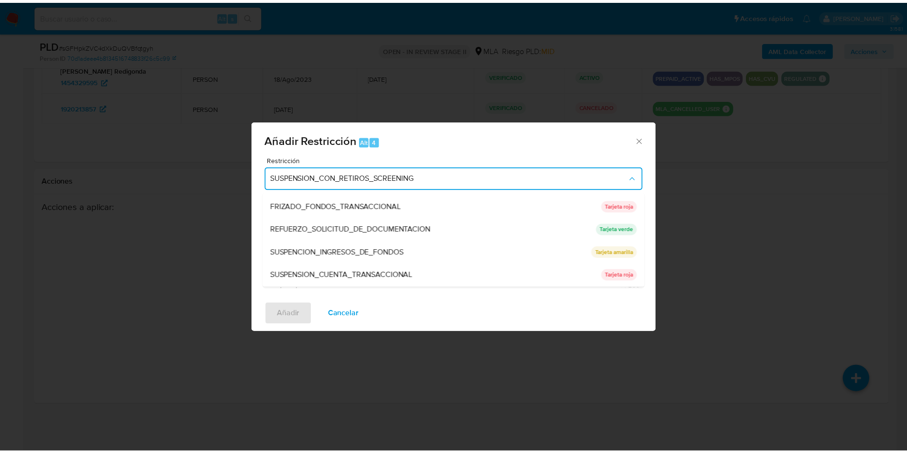
scroll to position [203, 0]
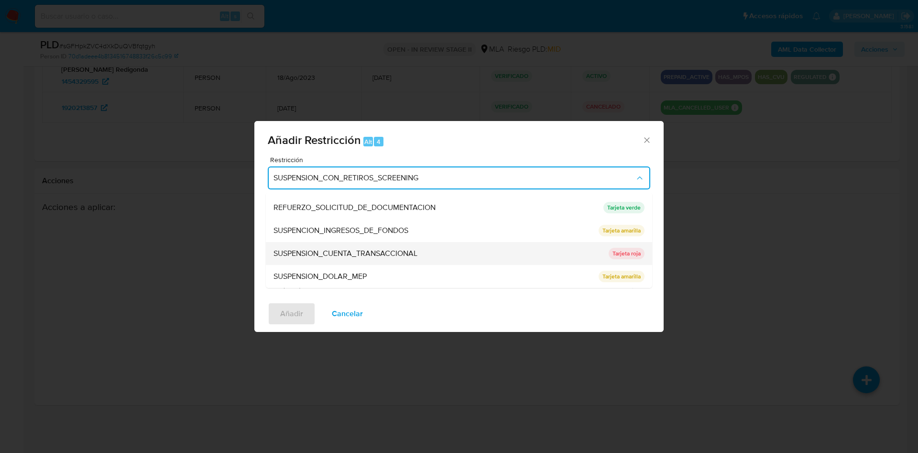
click at [392, 255] on span "SUSPENSION_CUENTA_TRANSACCIONAL" at bounding box center [346, 254] width 144 height 10
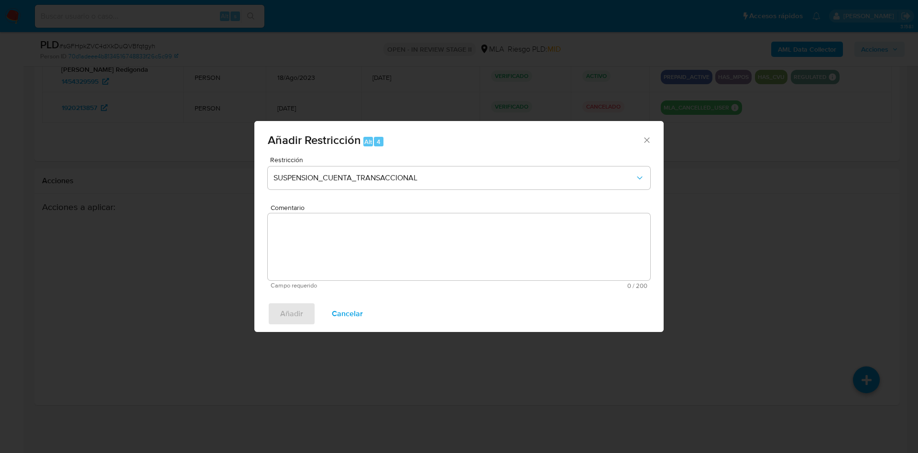
click at [391, 255] on textarea "Comentario" at bounding box center [459, 246] width 383 height 67
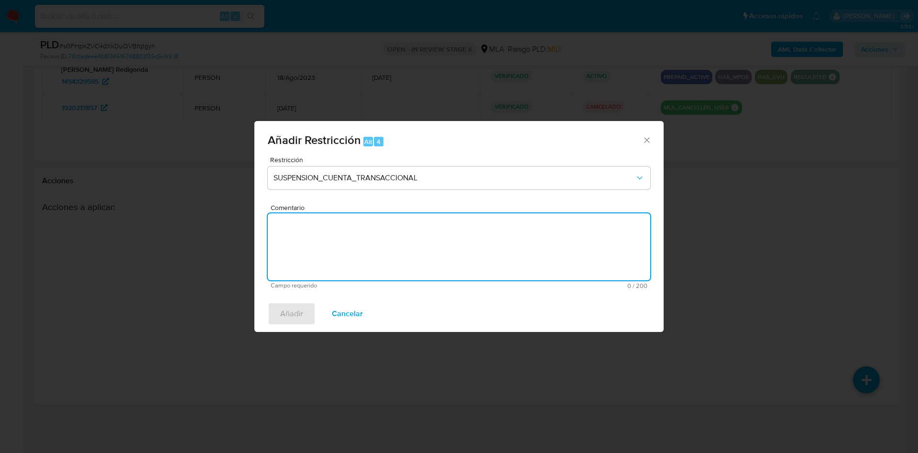
type textarea "S"
type textarea "AML"
click at [296, 316] on span "Añadir" at bounding box center [291, 313] width 23 height 21
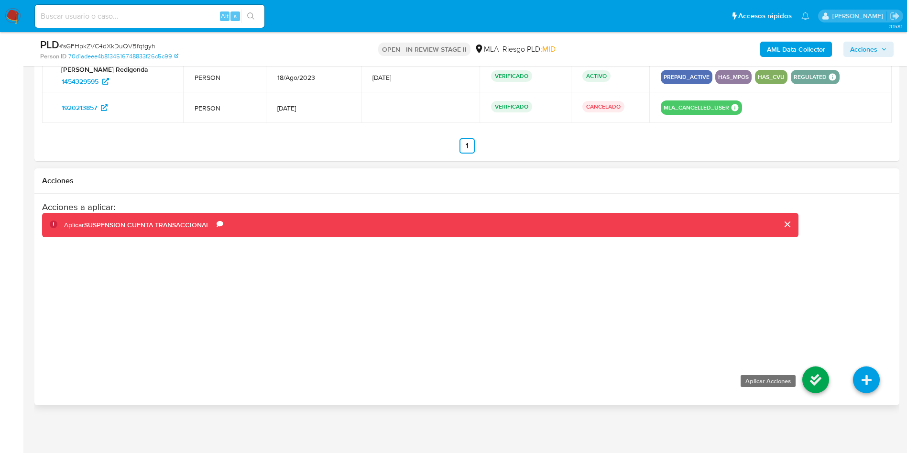
click at [812, 380] on icon at bounding box center [816, 379] width 27 height 27
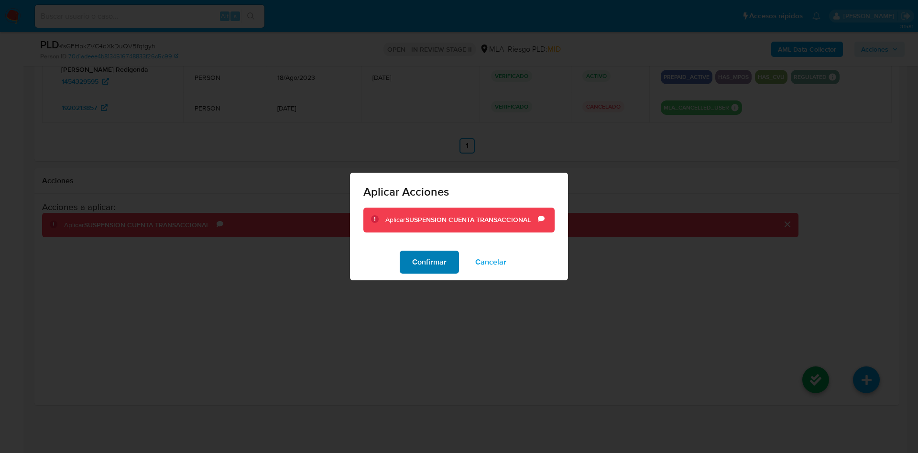
click at [430, 263] on span "Confirmar" at bounding box center [429, 262] width 34 height 21
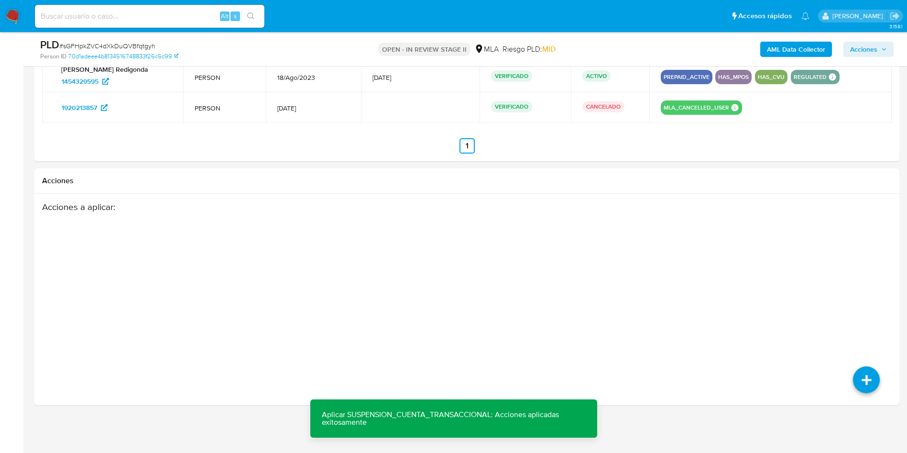
click at [877, 41] on div "AML Data Collector Acciones" at bounding box center [753, 49] width 282 height 22
click at [848, 61] on div "PLD # sGFHpkZVC4dXkDuQVBfqtgyh Person ID 70d1adeee4b8134516748833f26c5c99 OPEN …" at bounding box center [466, 49] width 865 height 34
click at [852, 52] on span "Acciones" at bounding box center [863, 49] width 27 height 15
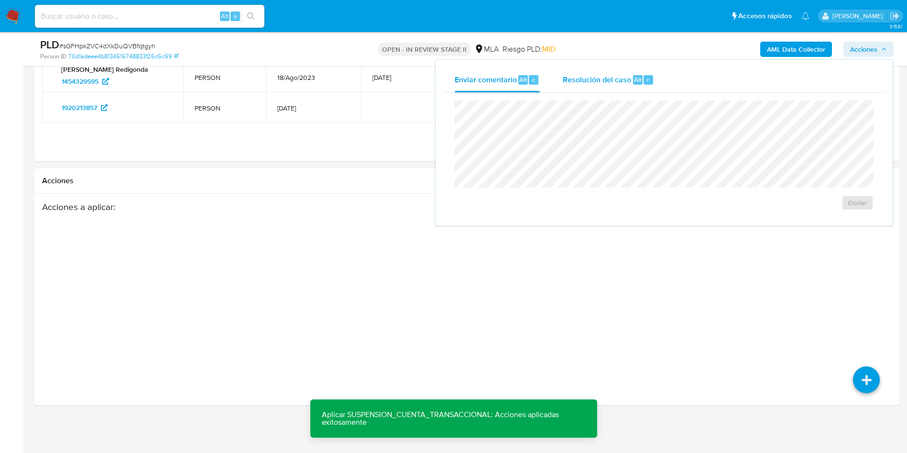
click at [651, 77] on div "r" at bounding box center [649, 80] width 10 height 10
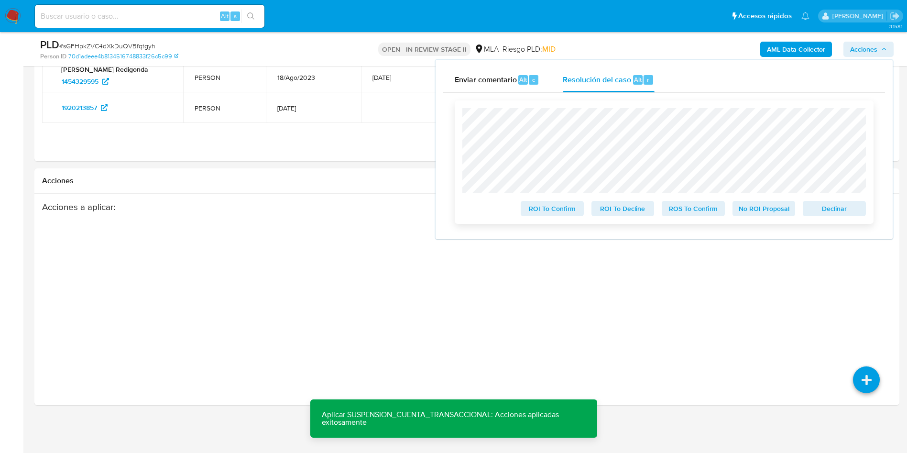
click at [684, 209] on span "ROS To Confirm" at bounding box center [694, 208] width 50 height 13
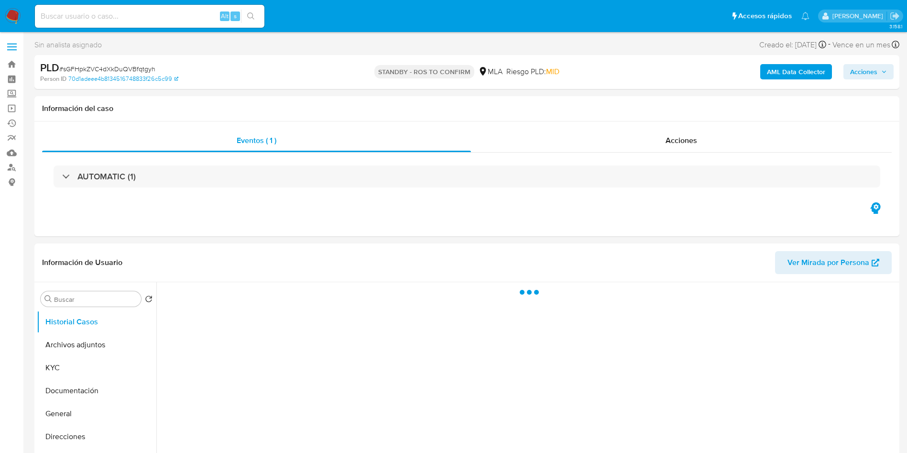
select select "10"
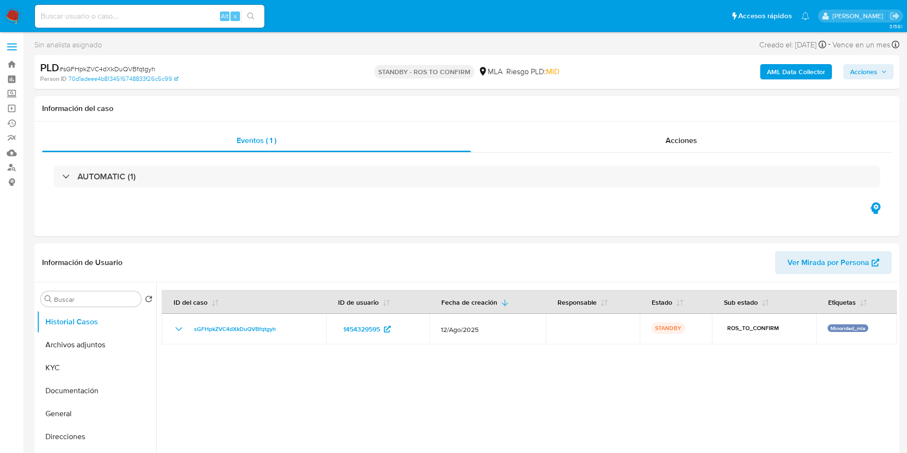
click at [41, 16] on input at bounding box center [150, 16] width 230 height 12
paste input "2SEPJJzqYrjq83nEY01DISU1"
type input "2SEPJJzqYrjq83nEY01DISU1"
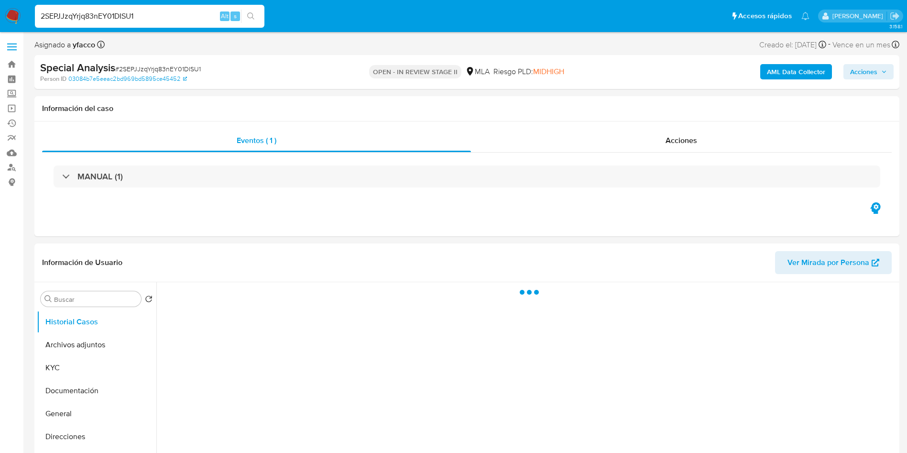
select select "10"
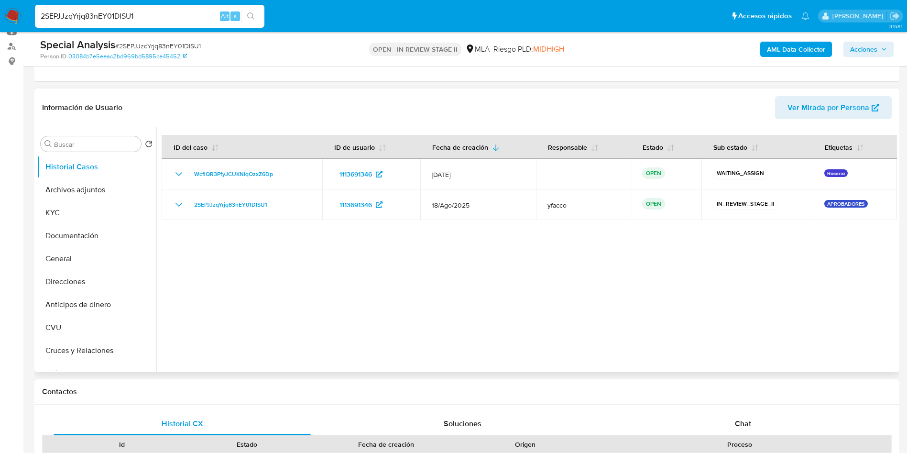
scroll to position [143, 0]
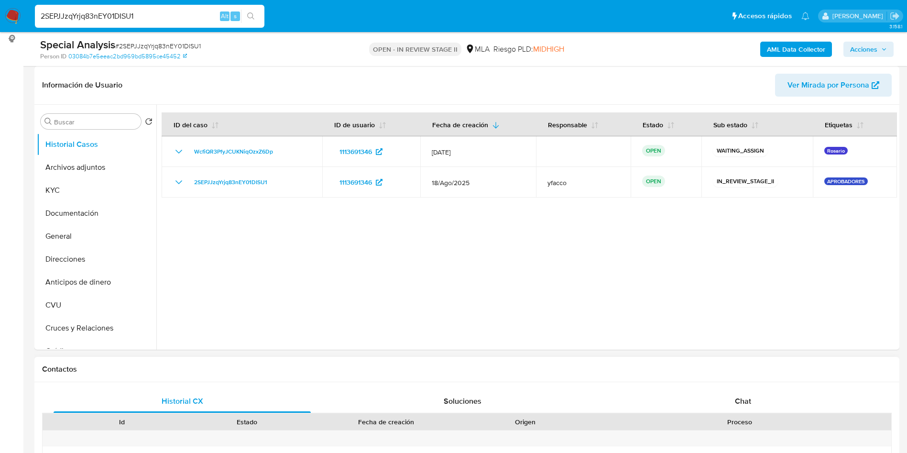
click at [737, 402] on span "Chat" at bounding box center [743, 401] width 16 height 11
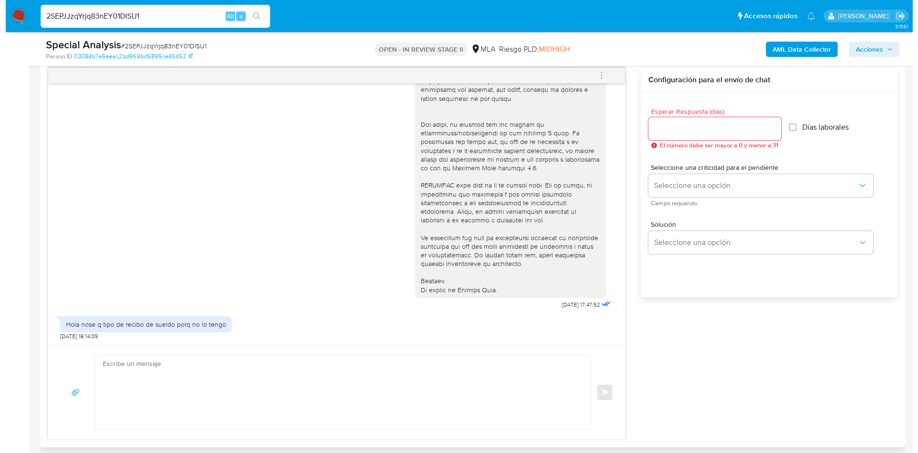
scroll to position [502, 0]
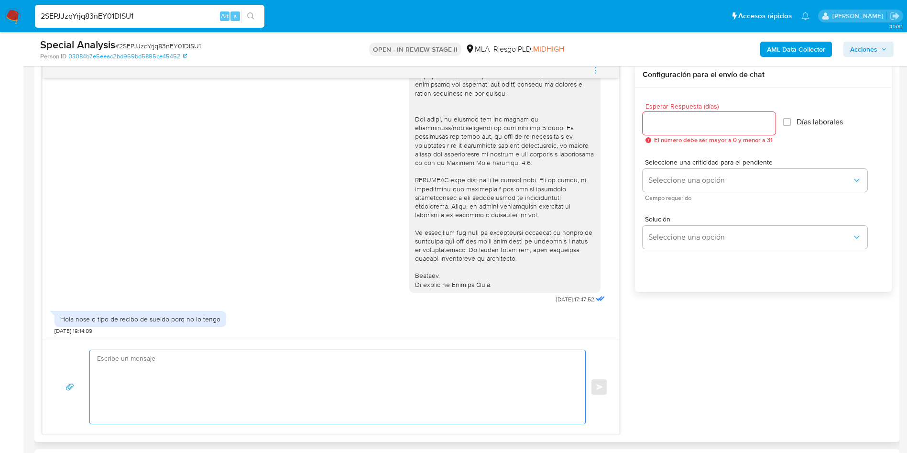
click at [202, 378] on textarea at bounding box center [335, 387] width 476 height 74
click at [788, 53] on b "AML Data Collector" at bounding box center [796, 49] width 58 height 15
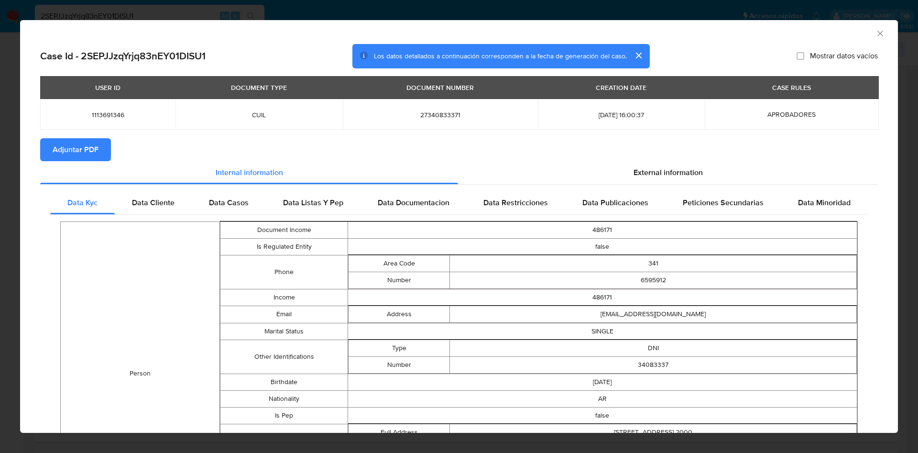
click at [96, 152] on span "Adjuntar PDF" at bounding box center [76, 149] width 46 height 21
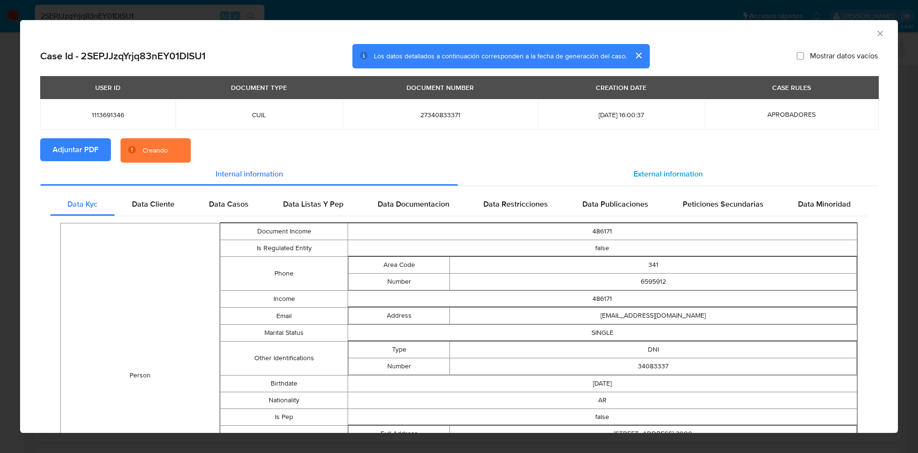
click at [657, 168] on span "External information" at bounding box center [668, 173] width 69 height 11
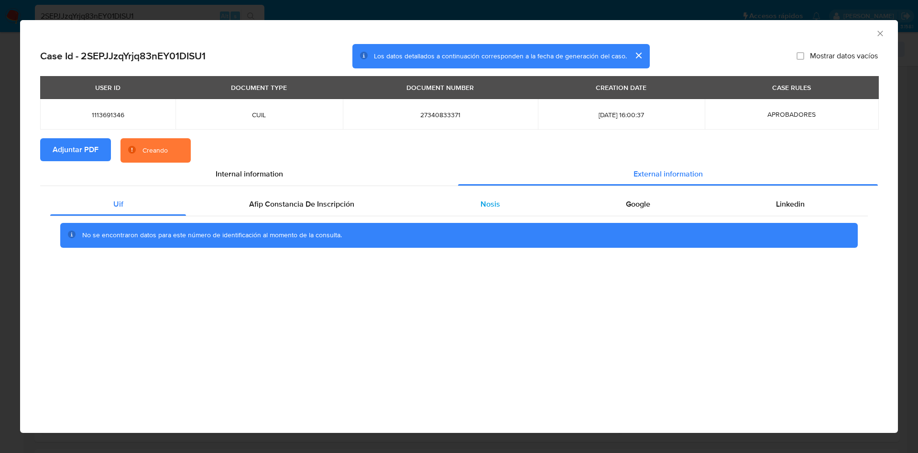
click at [506, 204] on div "Nosis" at bounding box center [490, 204] width 145 height 23
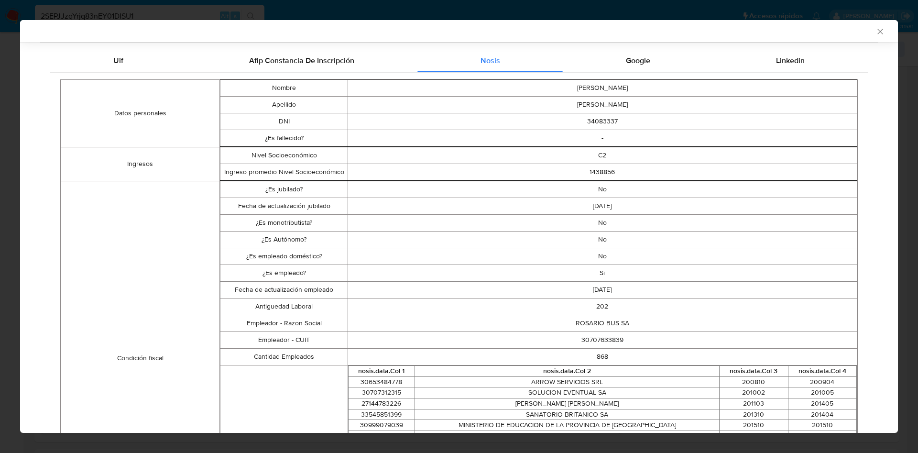
scroll to position [213, 0]
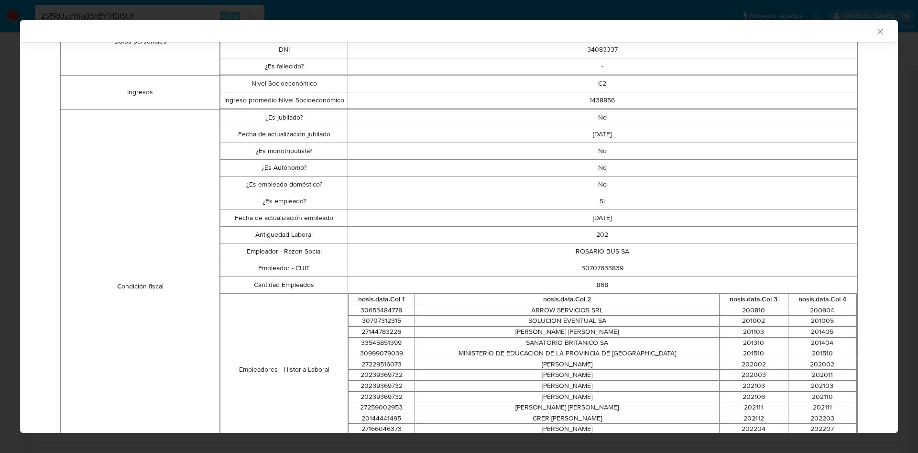
click at [600, 269] on td "30707633839" at bounding box center [602, 268] width 509 height 17
copy td "30707633839"
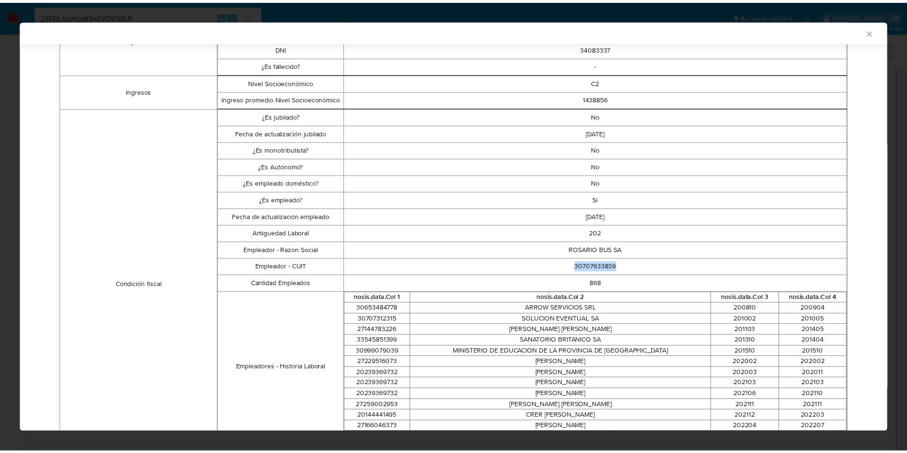
scroll to position [212, 0]
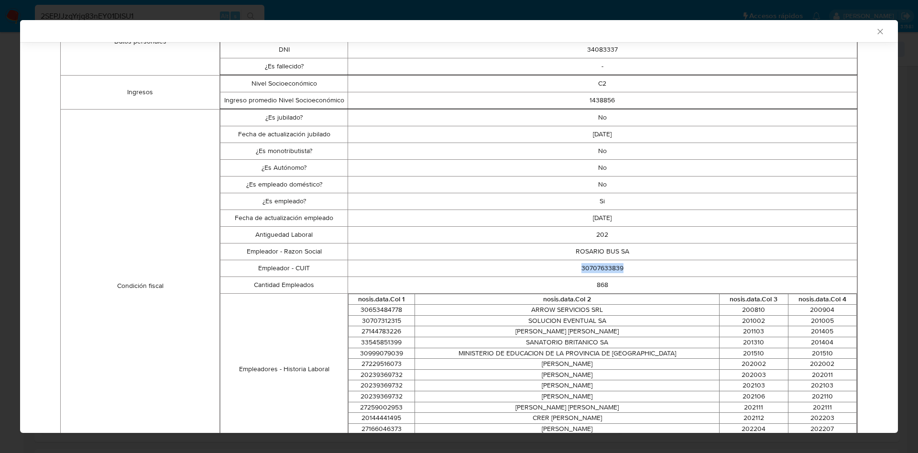
click at [876, 32] on icon "Cerrar ventana" at bounding box center [881, 32] width 10 height 10
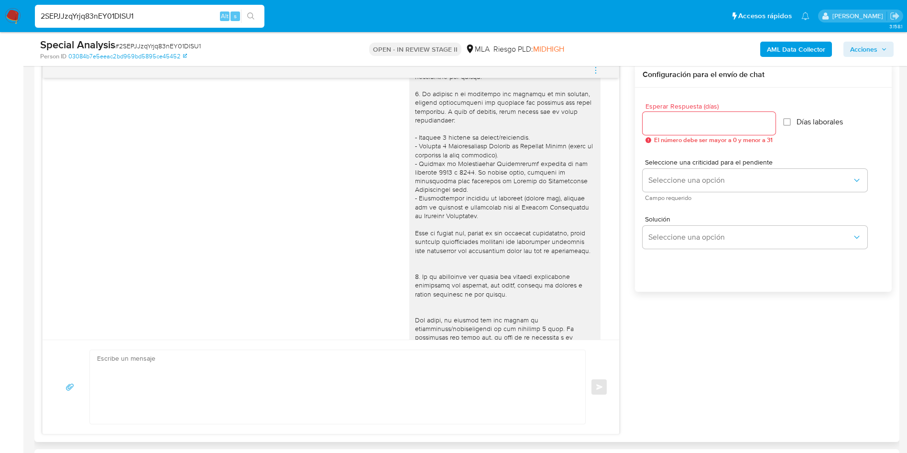
scroll to position [326, 0]
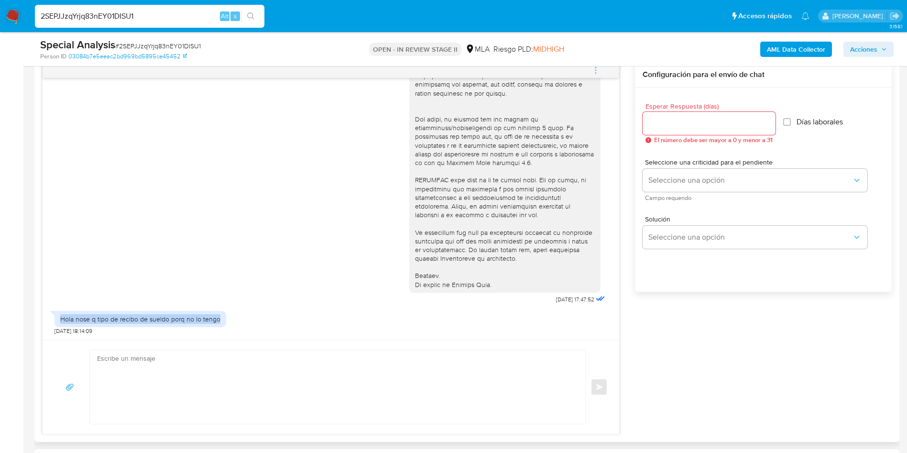
drag, startPoint x: 61, startPoint y: 319, endPoint x: 221, endPoint y: 320, distance: 160.7
click at [221, 320] on div "Hola nose q tipo de recibo de sueldo porq no lo tengo" at bounding box center [141, 319] width 172 height 16
copy div "Hola nose q tipo de recibo de sueldo porq no lo tengo"
click at [292, 397] on textarea at bounding box center [335, 387] width 476 height 74
paste textarea "Hola XXX, Muchas gracias por la respuesta. Analizamos tu caso y notamos que la …"
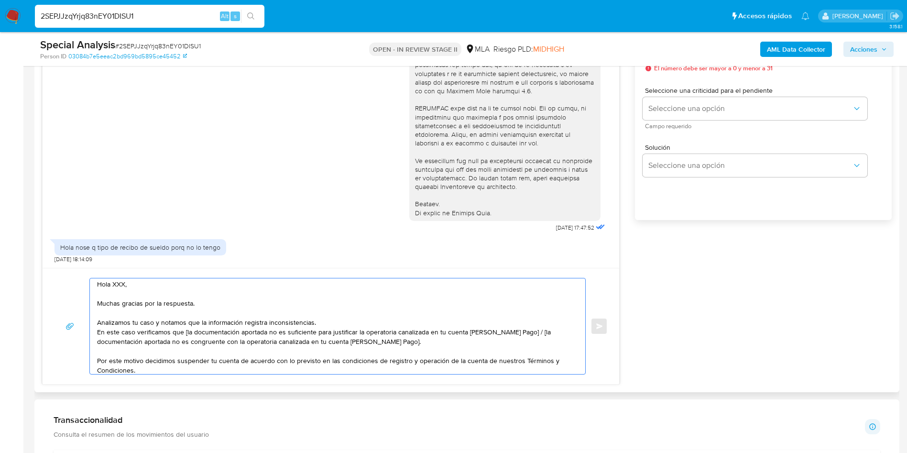
scroll to position [0, 0]
click at [118, 288] on textarea "Hola XXX, Muchas gracias por la respuesta. Analizamos tu caso y notamos que la …" at bounding box center [335, 326] width 476 height 96
drag, startPoint x: 199, startPoint y: 329, endPoint x: 299, endPoint y: 333, distance: 100.1
click at [299, 333] on textarea "Hola, Muchas gracias por la respuesta. Analizamos tu caso y notamos que la info…" at bounding box center [335, 326] width 476 height 96
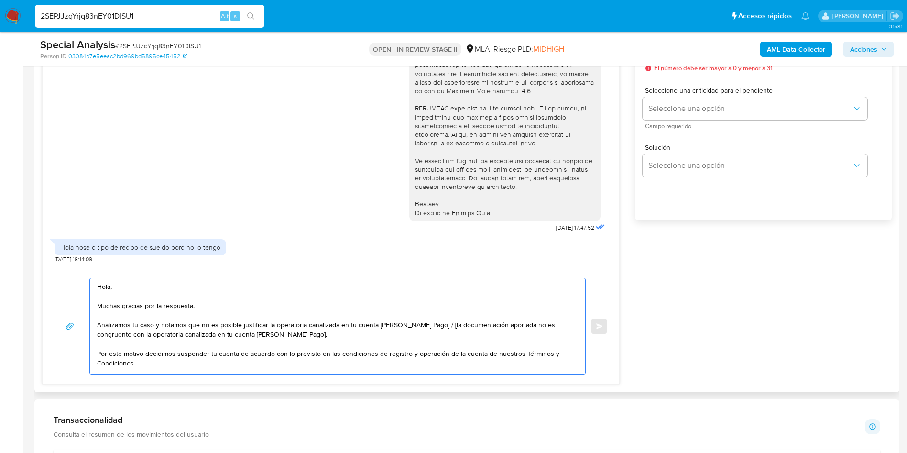
drag, startPoint x: 430, startPoint y: 325, endPoint x: 447, endPoint y: 332, distance: 19.1
click at [447, 332] on textarea "Hola, Muchas gracias por la respuesta. Analizamos tu caso y notamos que no es p…" at bounding box center [335, 326] width 476 height 96
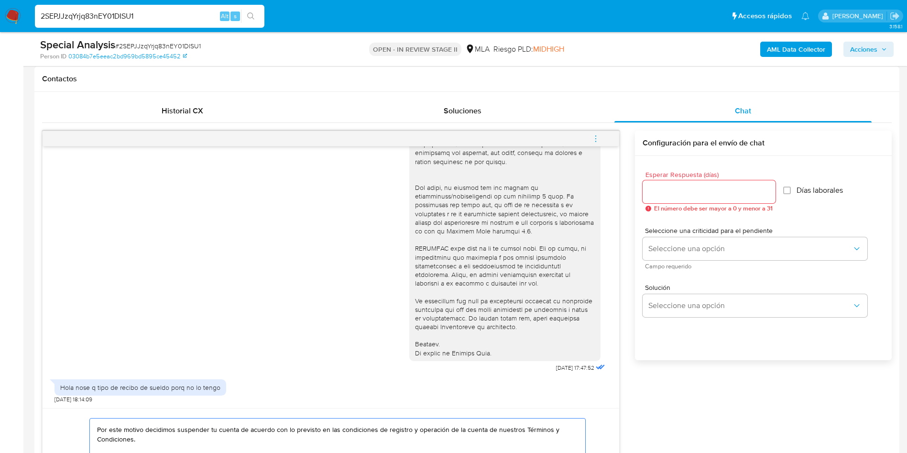
scroll to position [430, 0]
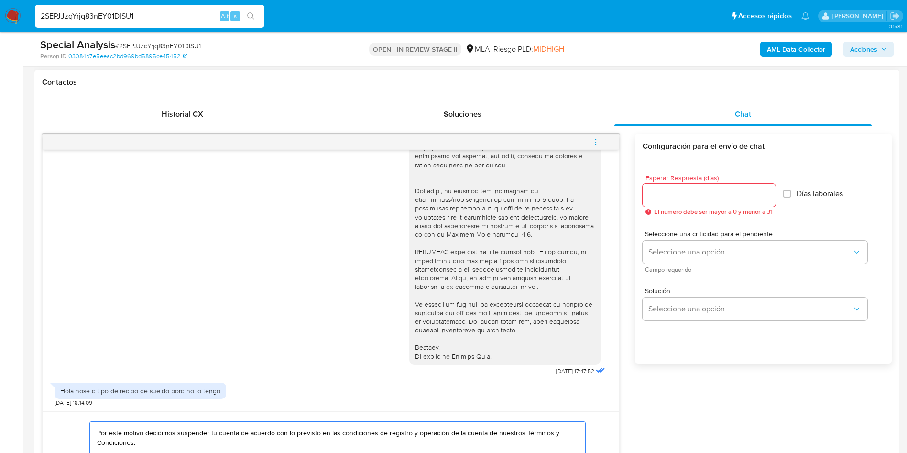
type textarea "Hola, Muchas gracias por la respuesta. Analizamos tu caso y notamos que no es p…"
click at [717, 196] on input "Esperar Respuesta (días)" at bounding box center [709, 195] width 133 height 12
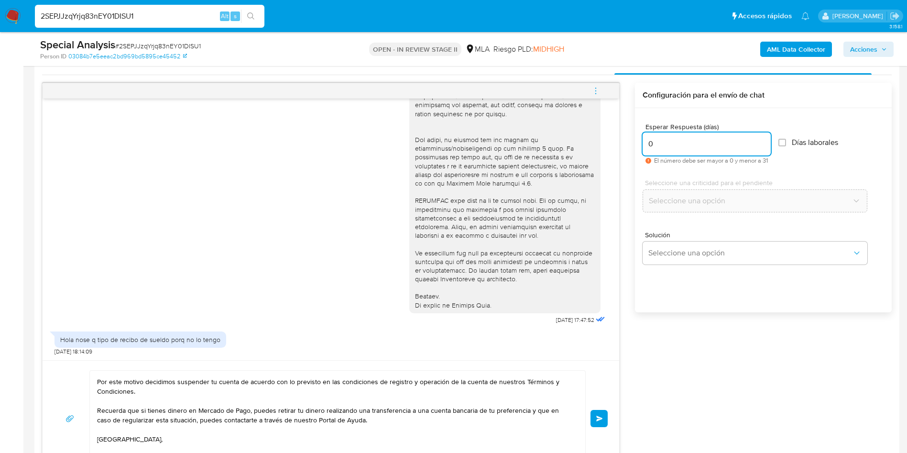
scroll to position [574, 0]
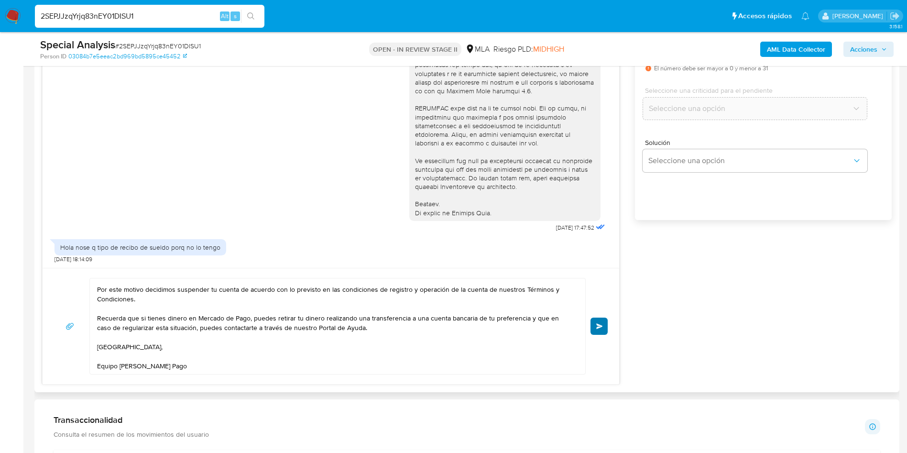
type input "0"
click at [604, 325] on button "Enviar" at bounding box center [599, 326] width 17 height 17
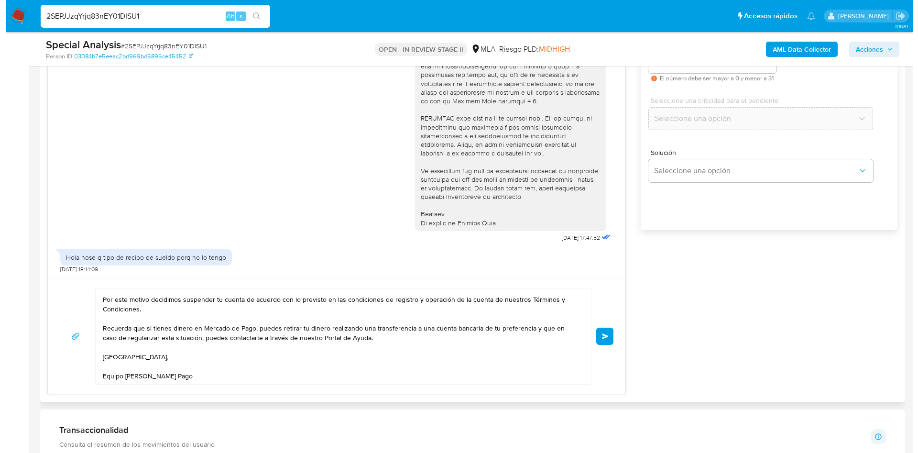
scroll to position [430, 0]
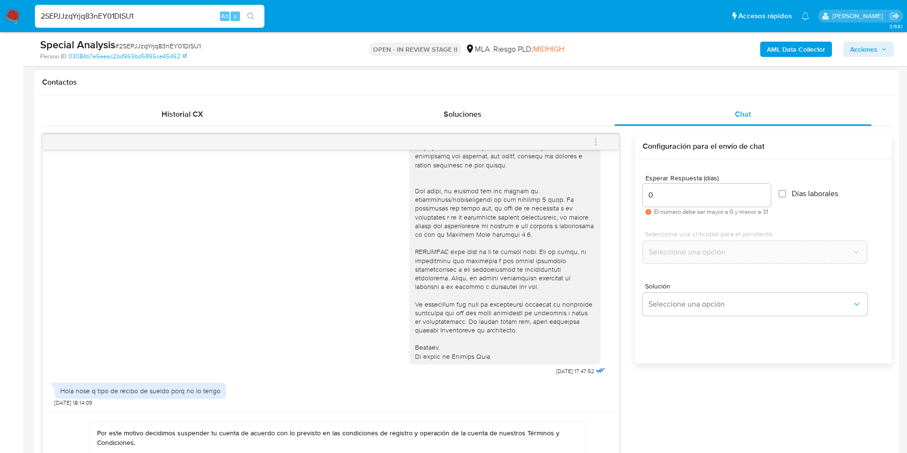
click at [594, 142] on icon "menu-action" at bounding box center [596, 142] width 9 height 9
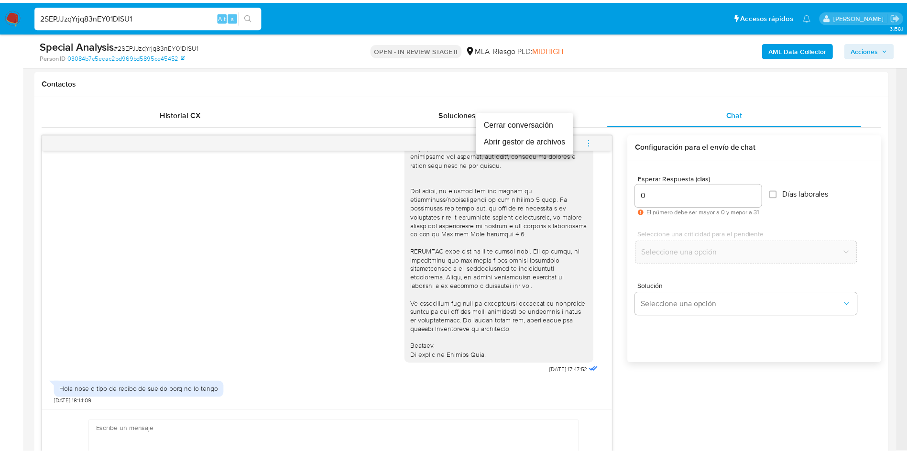
scroll to position [0, 0]
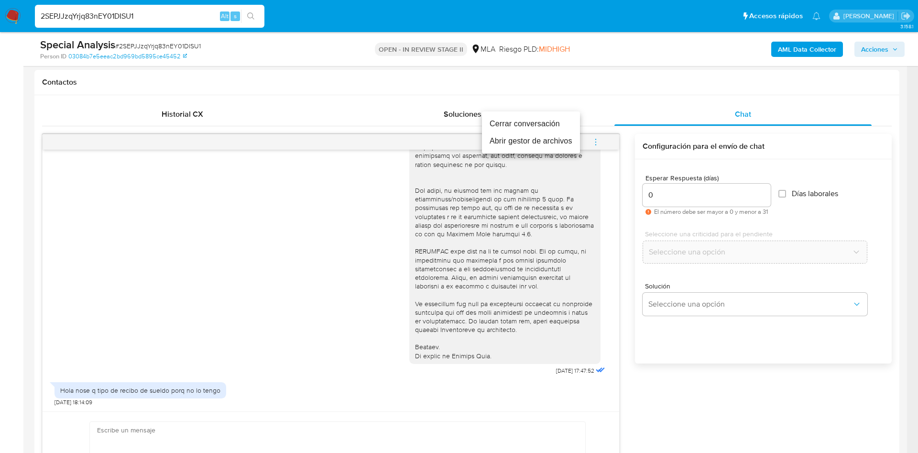
click at [534, 115] on li "Cerrar conversación" at bounding box center [531, 123] width 98 height 17
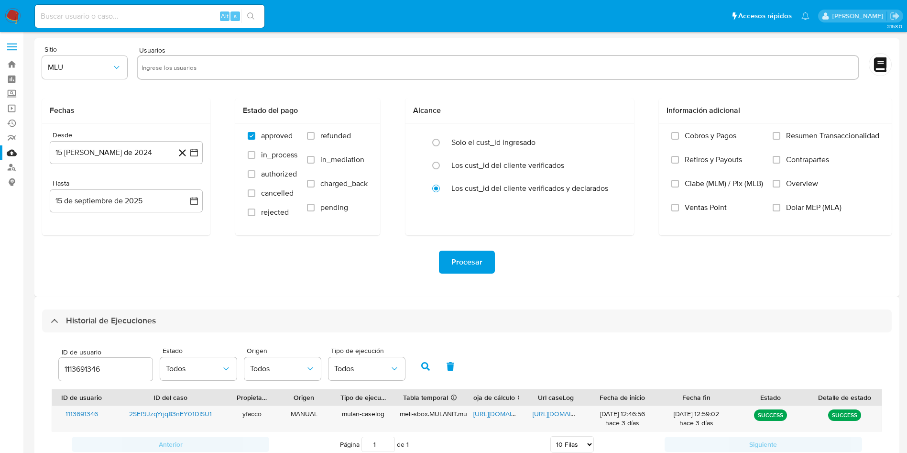
select select "10"
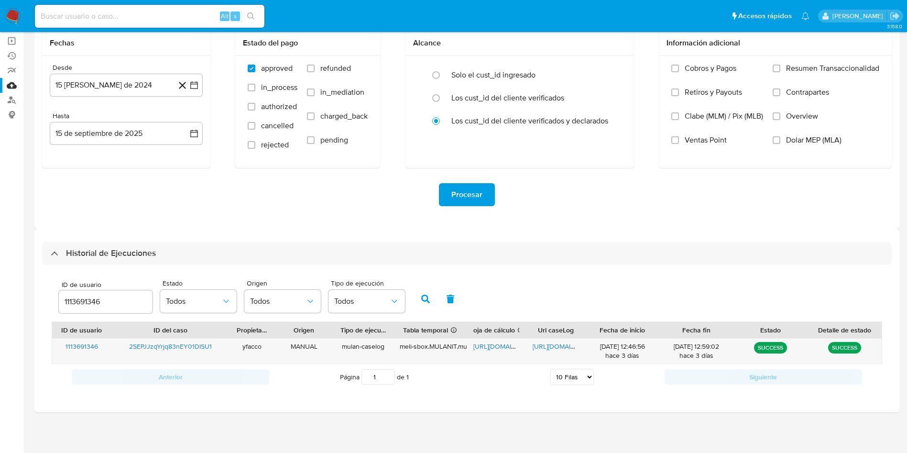
scroll to position [67, 0]
drag, startPoint x: 126, startPoint y: 300, endPoint x: 0, endPoint y: 255, distance: 133.4
click at [0, 256] on section "Bandeja Tablero Screening Búsqueda en Listas Watchlist Herramientas Operaciones…" at bounding box center [453, 193] width 907 height 520
type input "1113691346"
click at [422, 302] on icon "button" at bounding box center [425, 299] width 9 height 9
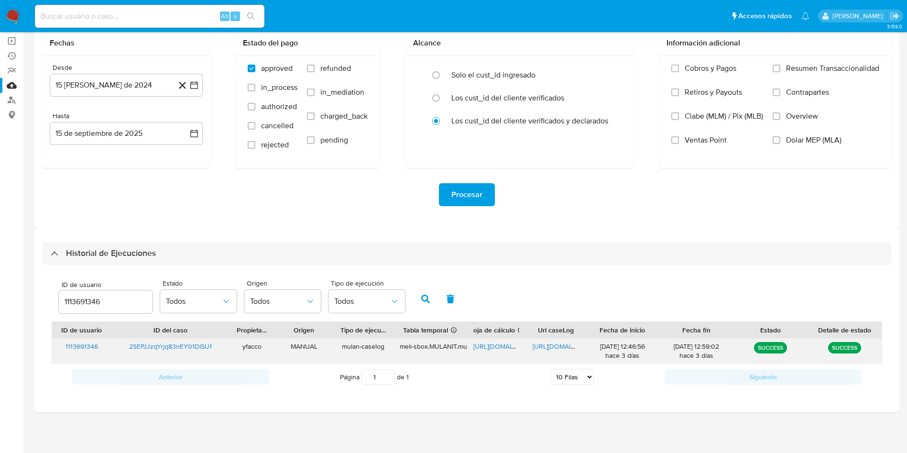
click at [499, 349] on span "https://docs.google.com/spreadsheets/d/12HvLTcQrFnV1RMxaVoACYhEyi_CtAlAxor_kXo_…" at bounding box center [507, 347] width 66 height 10
click at [554, 350] on span "https://docs.google.com/document/d/111Jlc1U775YYF1LeSmCTUOdVqN7lWcYxiOhZWjaehJc…" at bounding box center [566, 347] width 66 height 10
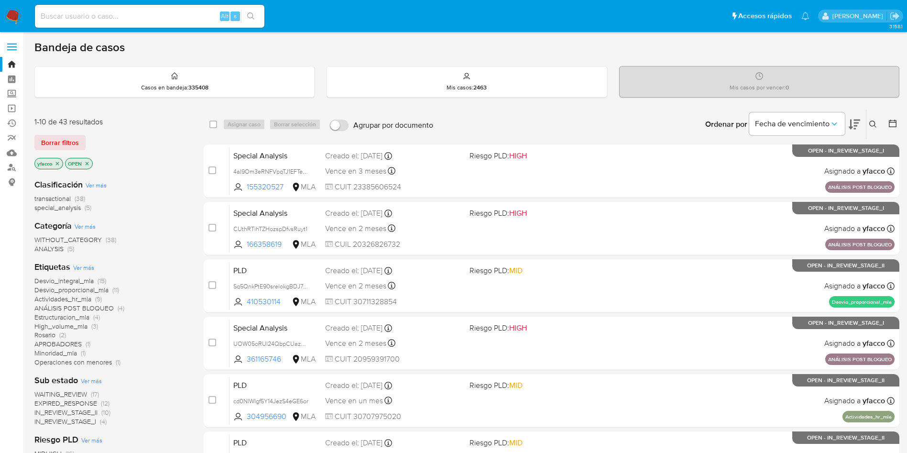
click at [133, 17] on input at bounding box center [150, 16] width 230 height 12
paste input "sGFHpkZVC4dXkDuQVBfqtgyh"
type input "sGFHpkZVC4dXkDuQVBfqtgyh"
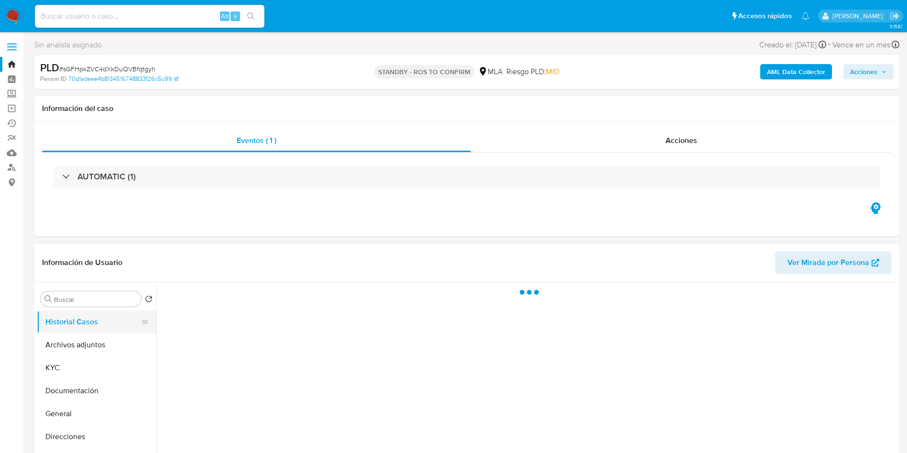
select select "10"
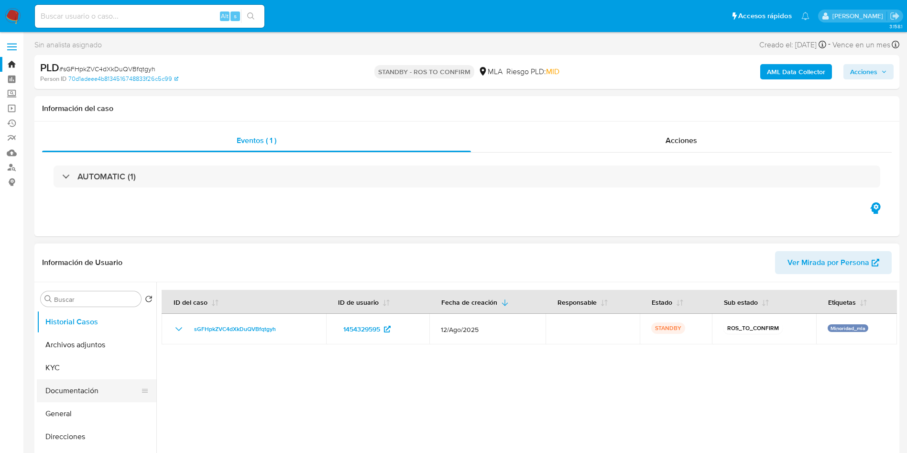
click at [80, 396] on button "Documentación" at bounding box center [93, 390] width 112 height 23
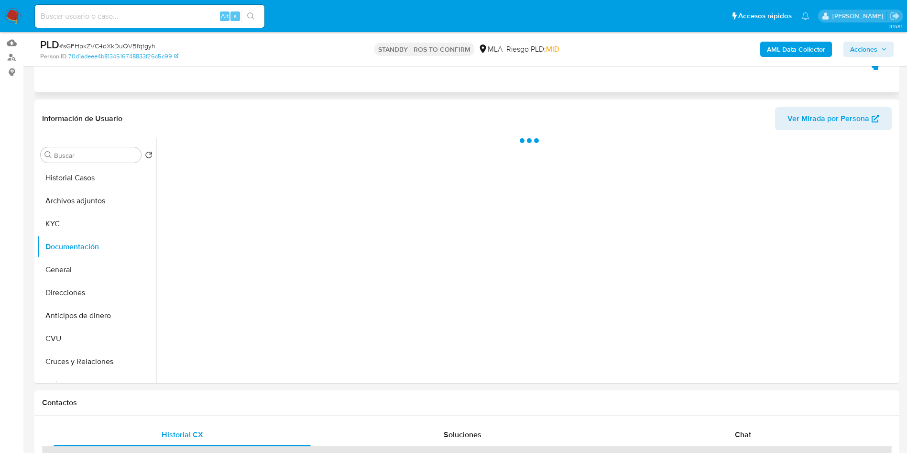
scroll to position [143, 0]
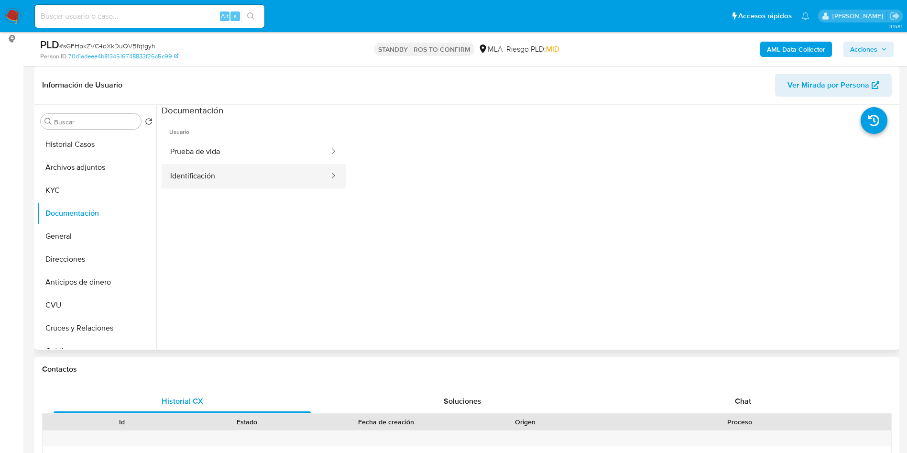
click at [233, 173] on button "Identificación" at bounding box center [246, 176] width 169 height 24
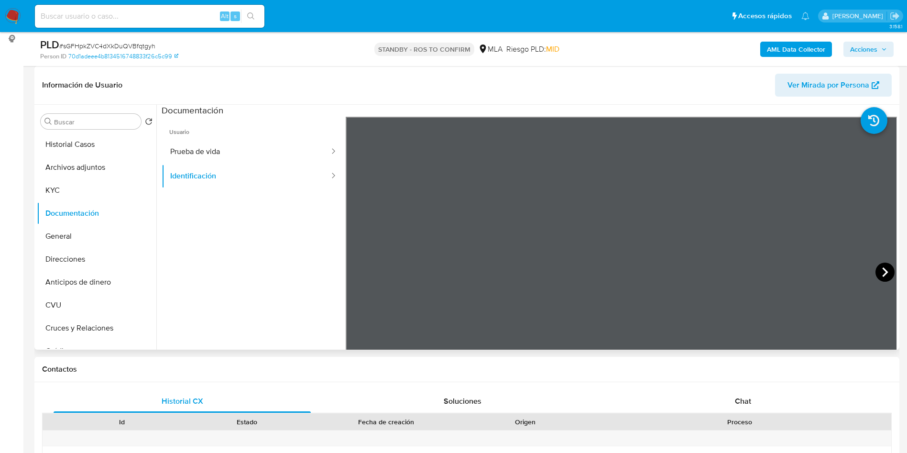
click at [881, 272] on icon at bounding box center [885, 272] width 19 height 19
click at [110, 164] on button "Archivos adjuntos" at bounding box center [93, 167] width 112 height 23
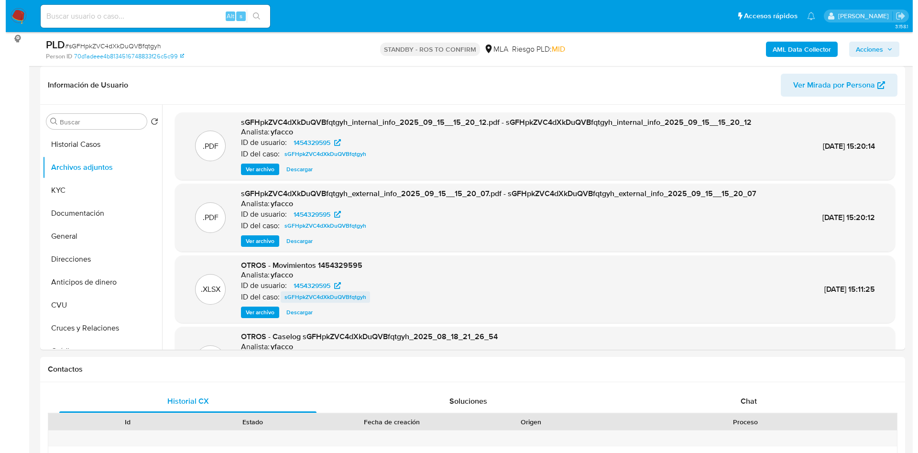
scroll to position [54, 0]
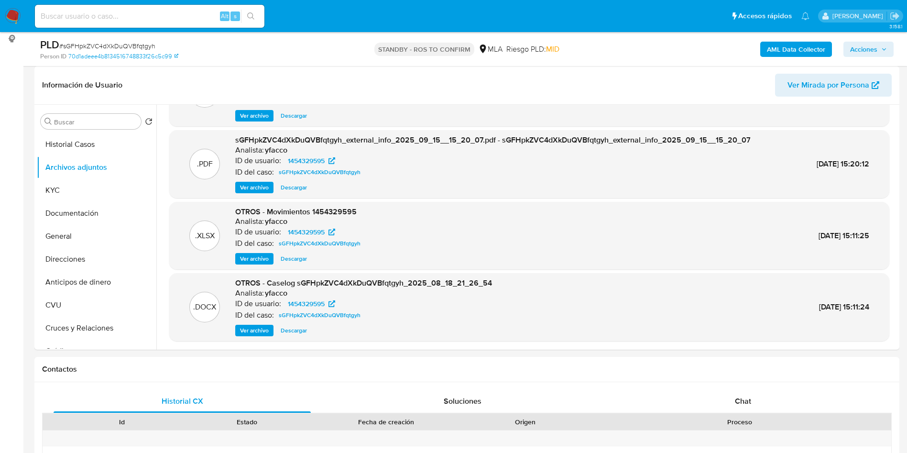
click at [248, 331] on span "Ver archivo" at bounding box center [254, 331] width 29 height 10
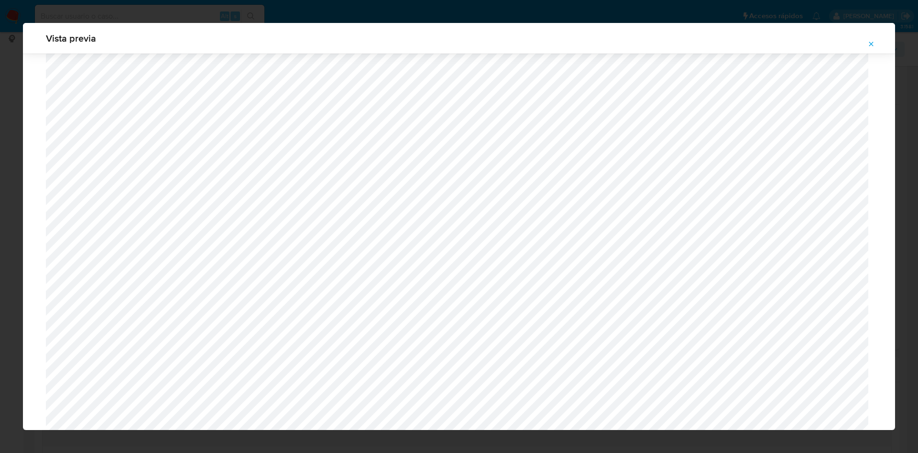
scroll to position [340, 0]
click at [874, 43] on icon "Attachment preview" at bounding box center [872, 44] width 8 height 8
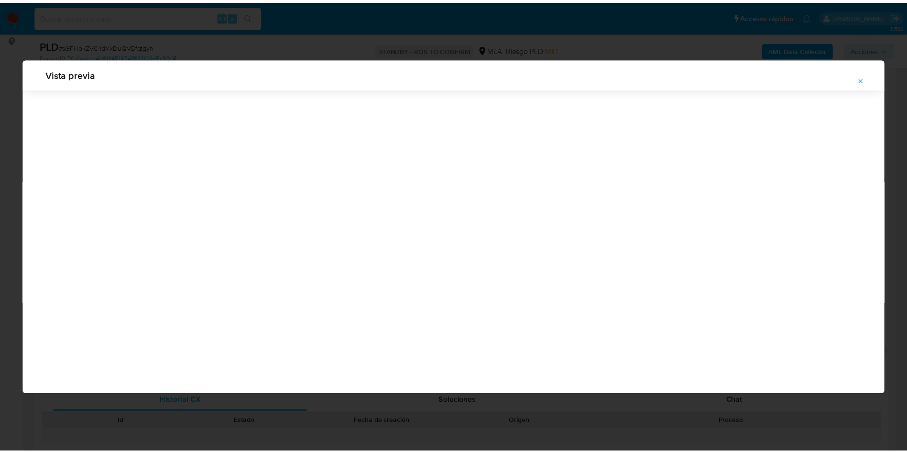
scroll to position [0, 0]
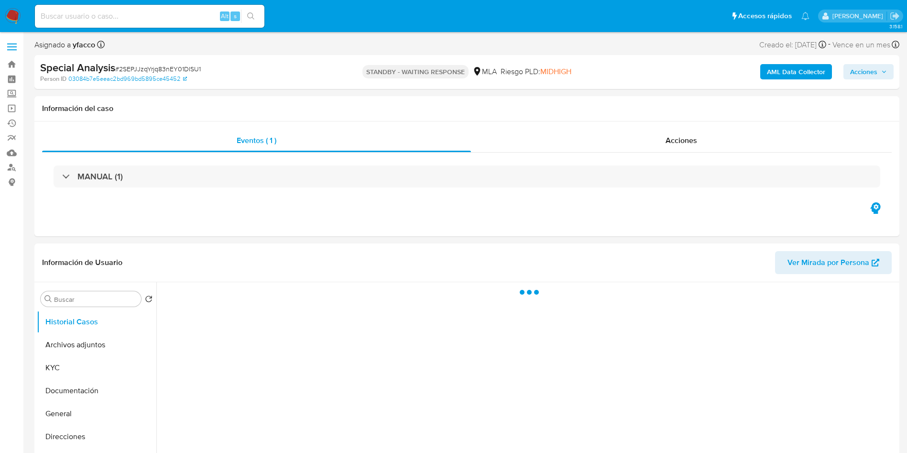
select select "10"
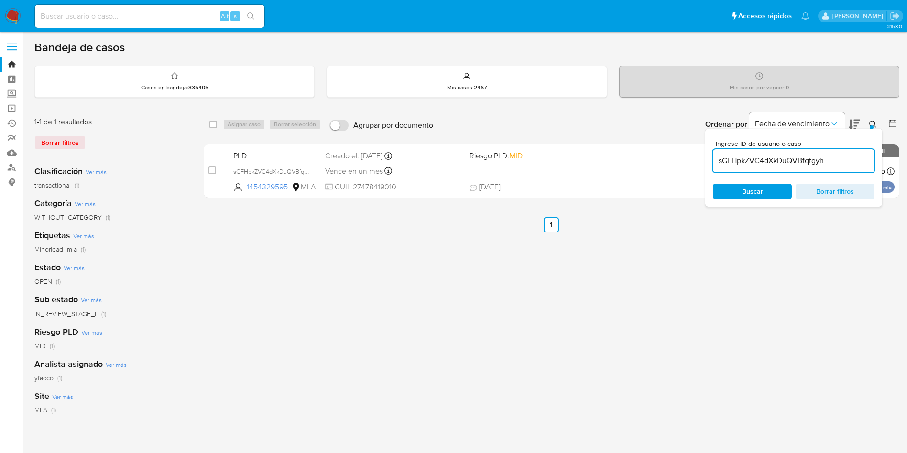
drag, startPoint x: 0, startPoint y: 0, endPoint x: 835, endPoint y: 162, distance: 850.7
click at [835, 162] on input "sGFHpkZVC4dXkDuQVBfqtgyh" at bounding box center [794, 161] width 162 height 12
paste input "2SEPJJzqYrjq83nEY01DISU1"
type input "2SEPJJzqYrjq83nEY01DISU1"
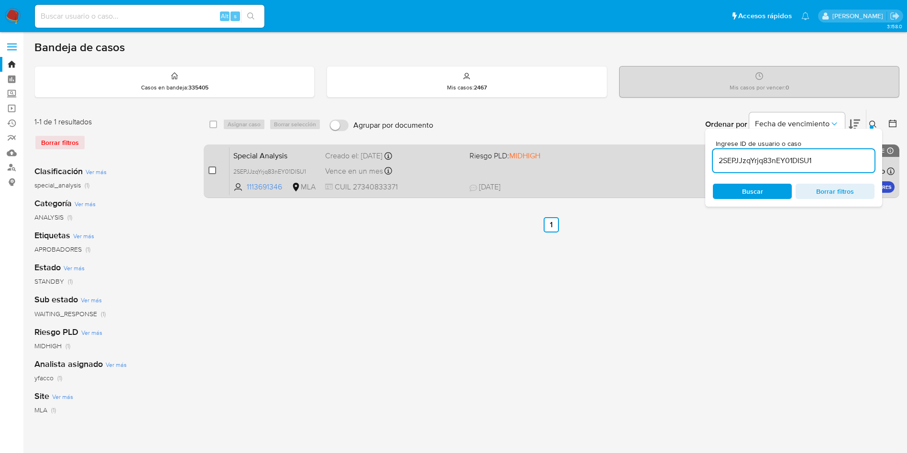
click at [211, 171] on input "checkbox" at bounding box center [213, 170] width 8 height 8
checkbox input "true"
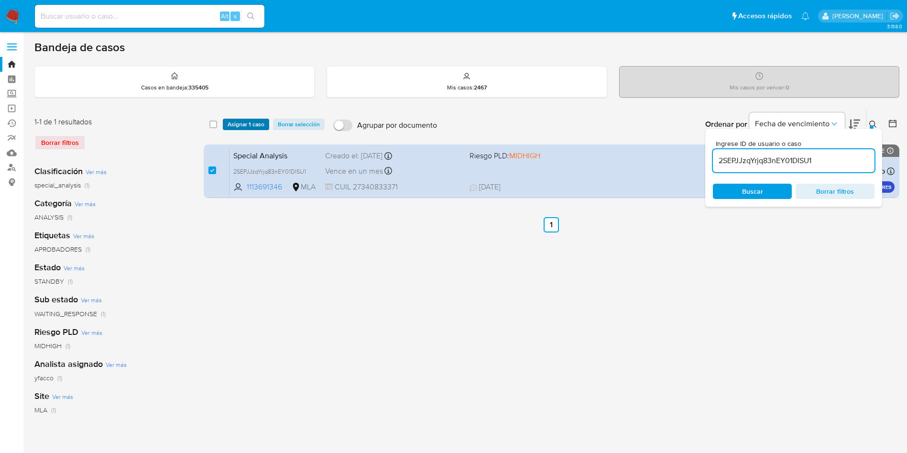
click at [237, 124] on span "Asignar 1 caso" at bounding box center [246, 125] width 37 height 10
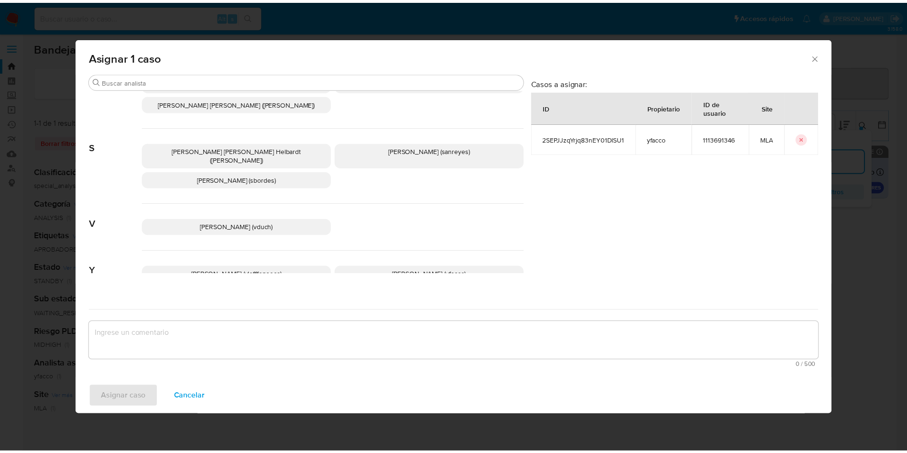
scroll to position [807, 0]
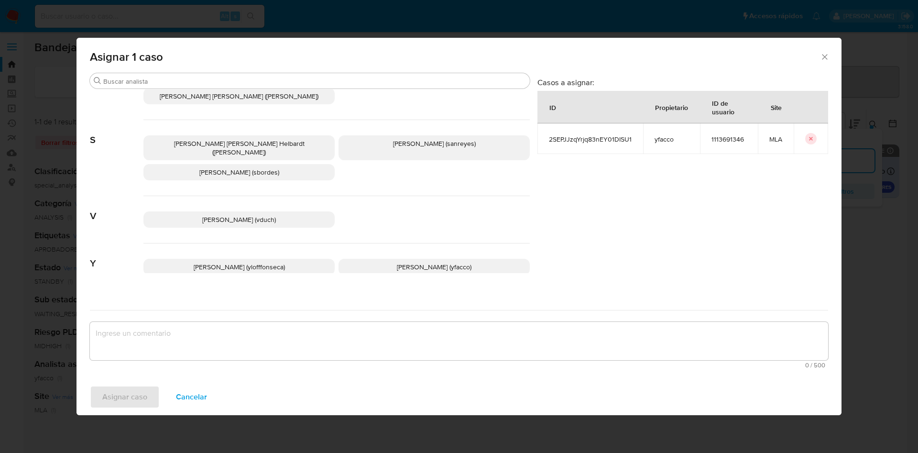
click at [384, 259] on p "[PERSON_NAME] (yfacco)" at bounding box center [434, 267] width 191 height 16
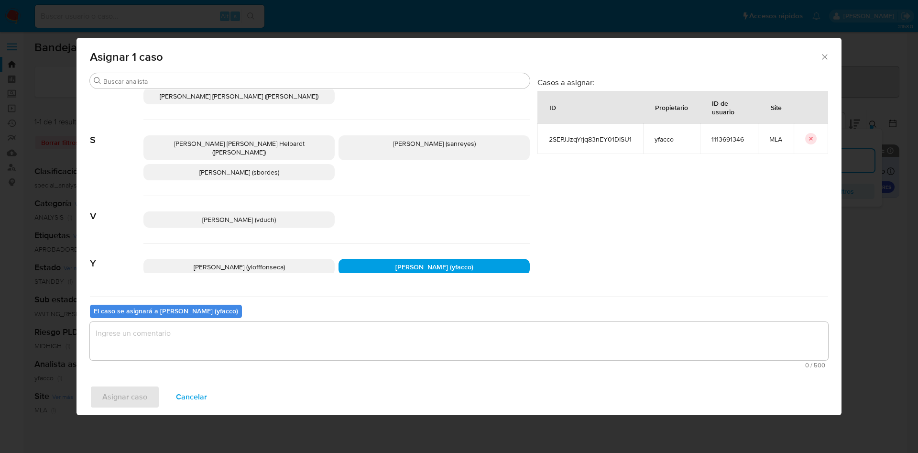
click at [312, 328] on textarea "assign-modal" at bounding box center [459, 341] width 739 height 38
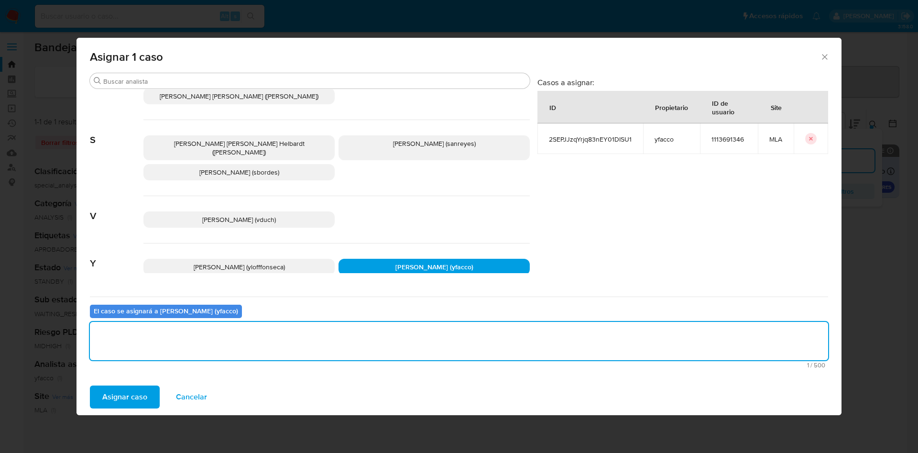
click at [140, 397] on span "Asignar caso" at bounding box center [124, 396] width 45 height 21
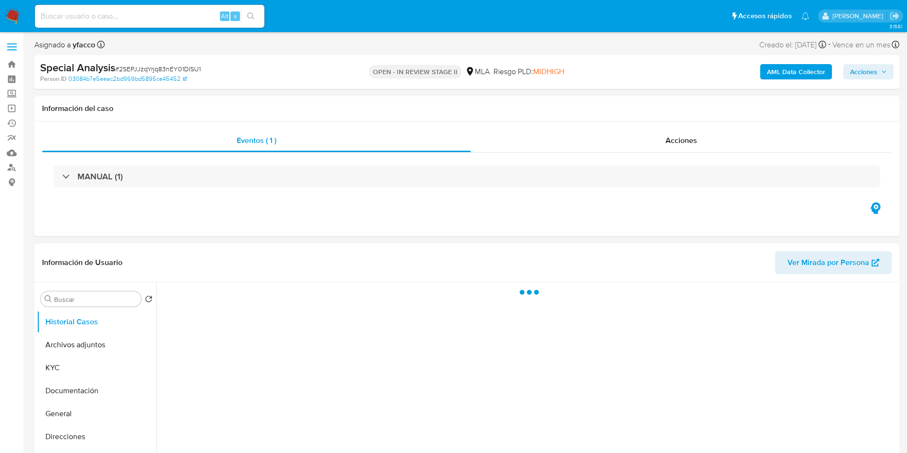
select select "10"
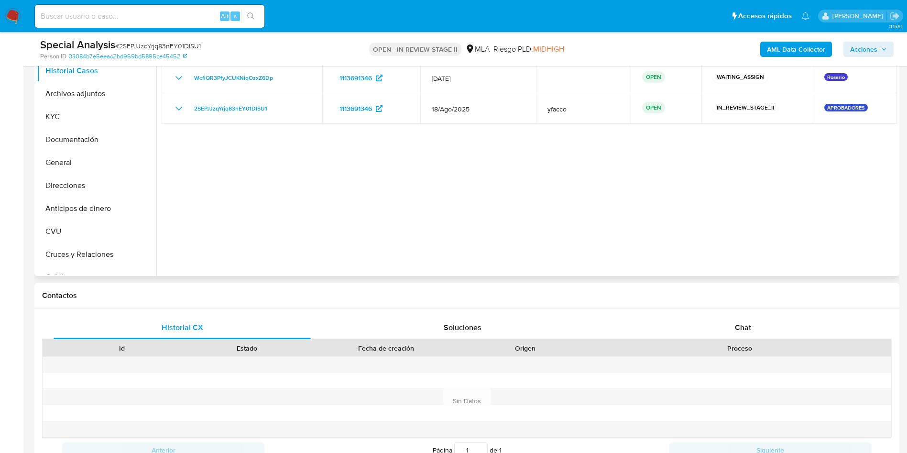
scroll to position [359, 0]
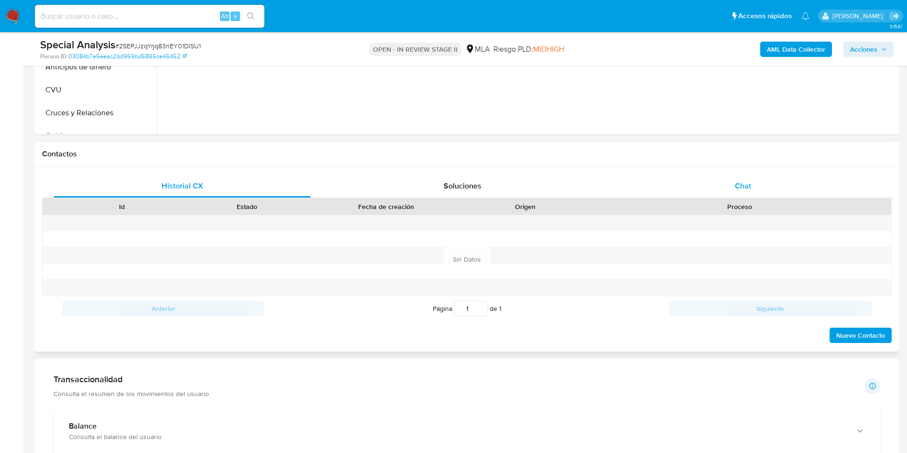
click at [717, 188] on div "Chat" at bounding box center [743, 186] width 257 height 23
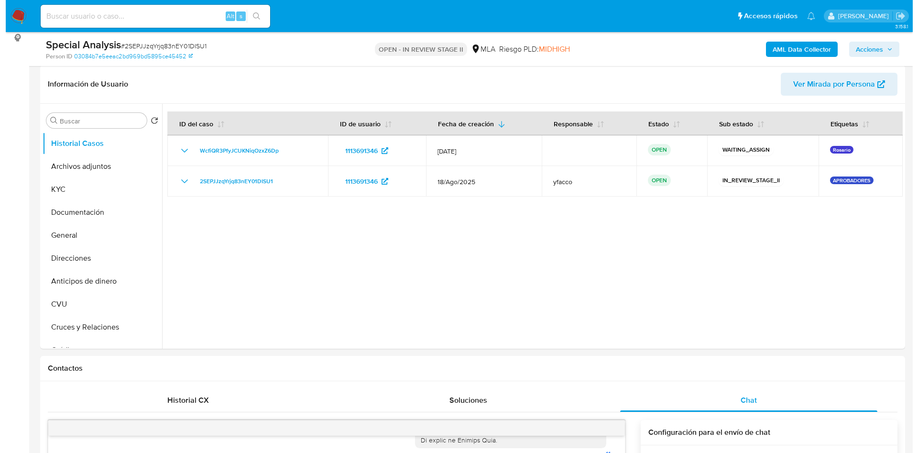
scroll to position [143, 0]
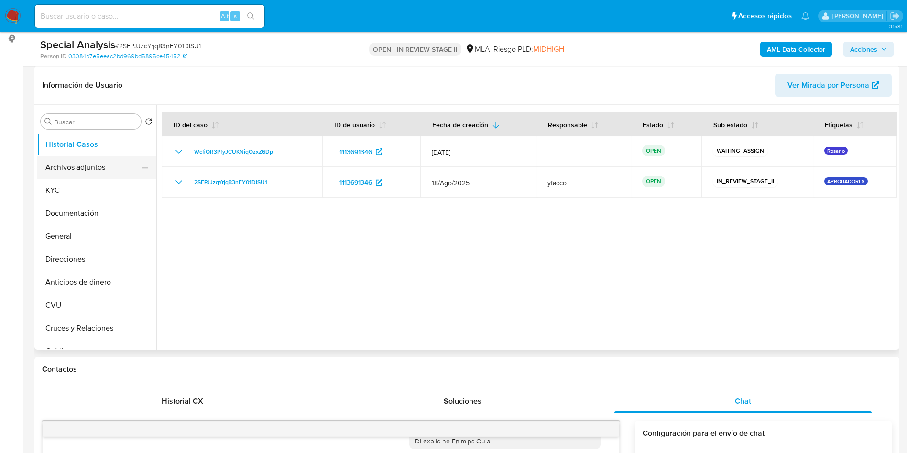
click at [73, 164] on button "Archivos adjuntos" at bounding box center [93, 167] width 112 height 23
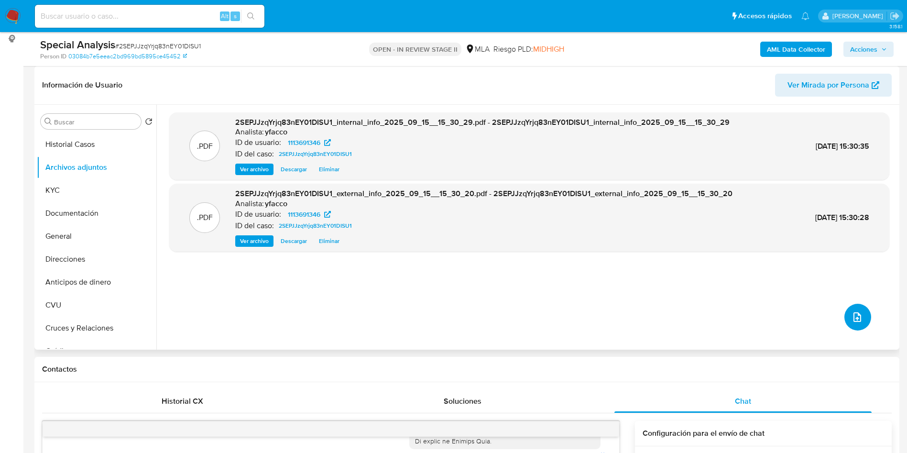
click at [854, 319] on icon "upload-file" at bounding box center [858, 317] width 8 height 10
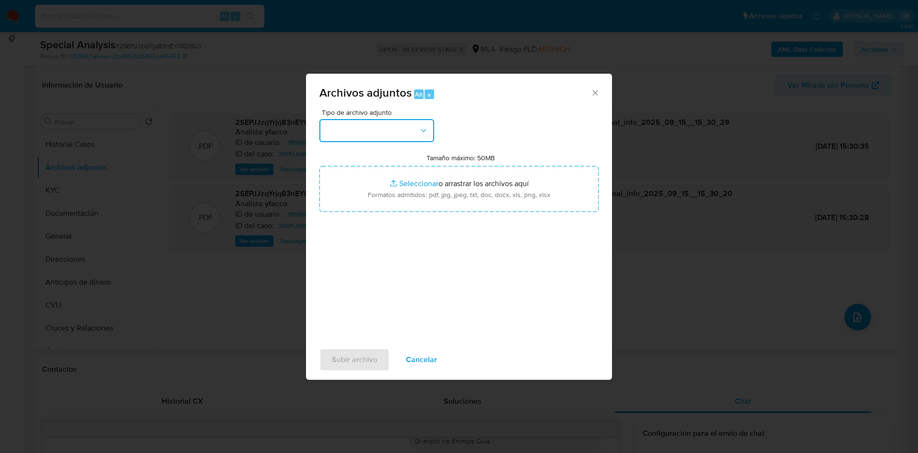
click at [341, 132] on button "button" at bounding box center [377, 130] width 115 height 23
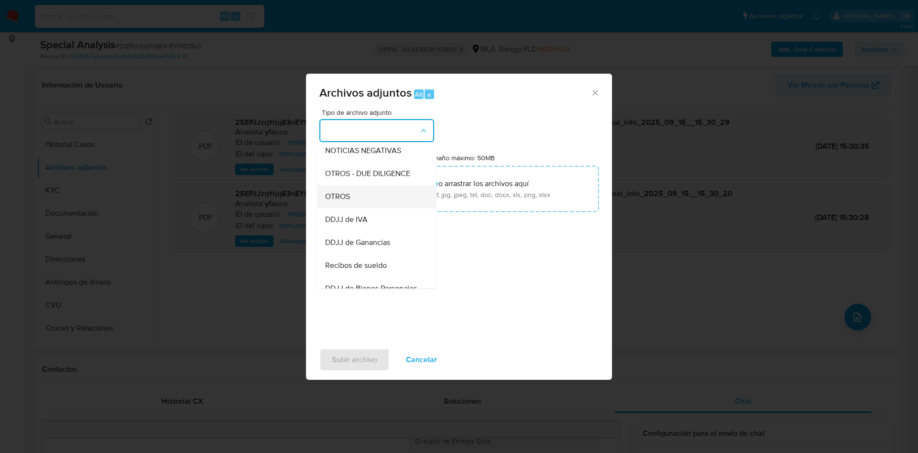
click at [334, 201] on span "OTROS" at bounding box center [337, 197] width 25 height 10
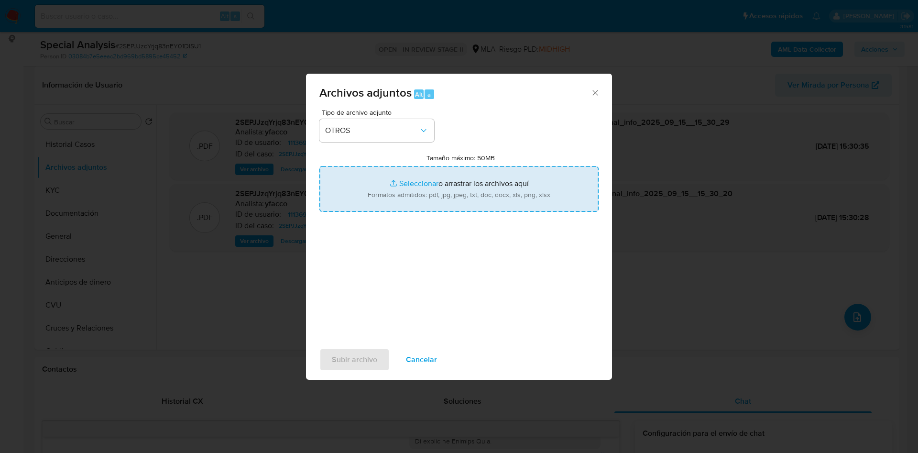
click at [415, 182] on input "Tamaño máximo: 50MB Seleccionar archivos" at bounding box center [459, 189] width 279 height 46
type input "C:\fakepath\Caselog 2SEPJJzqYrjq83nEY01DISU1_2025_09_12_11_56_25.docx"
click at [406, 182] on input "Tamaño máximo: 50MB Seleccionar archivos" at bounding box center [459, 189] width 279 height 46
type input "C:\fakepath\Movimientos 1113691346.xlsx"
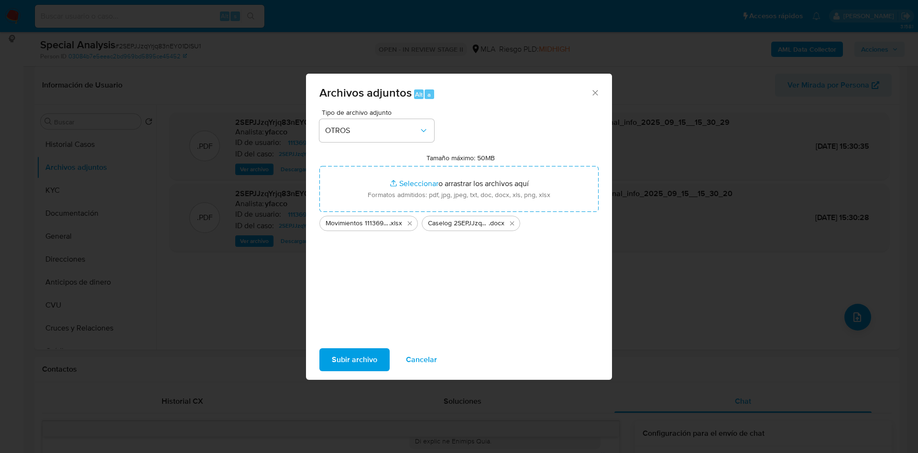
click at [375, 356] on span "Subir archivo" at bounding box center [354, 359] width 45 height 21
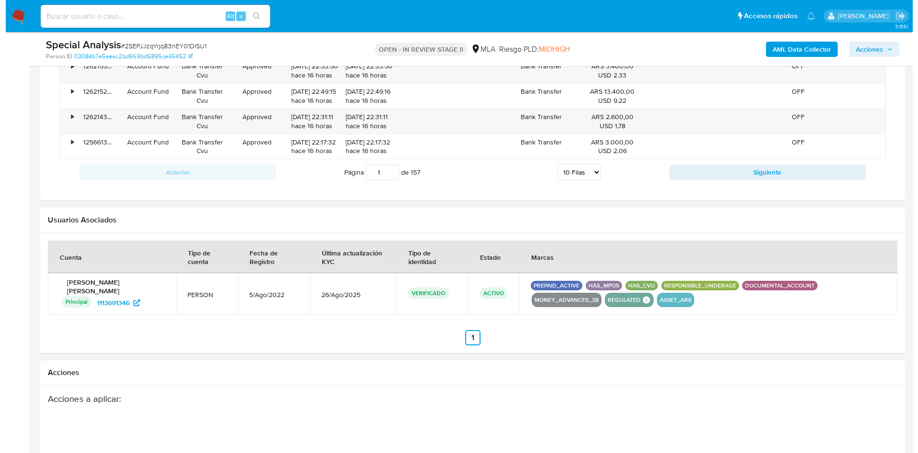
scroll to position [1483, 0]
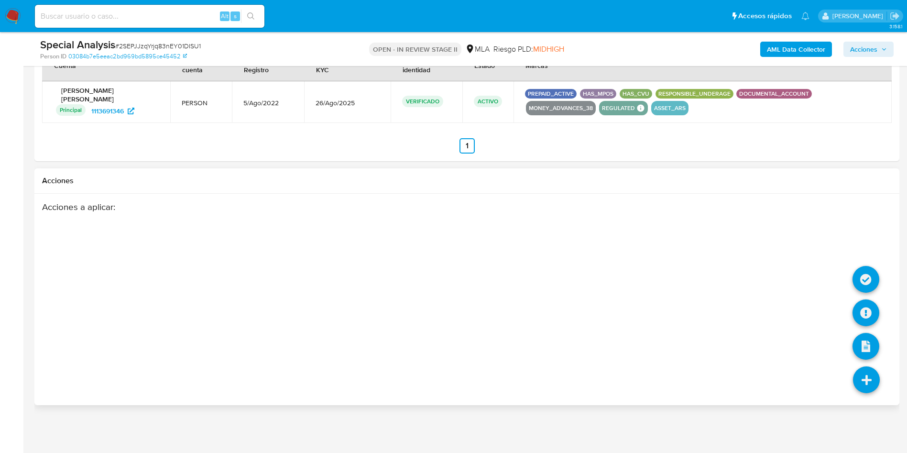
drag, startPoint x: 861, startPoint y: 386, endPoint x: 861, endPoint y: 365, distance: 20.1
click at [861, 385] on icon at bounding box center [866, 379] width 27 height 27
click at [871, 309] on icon at bounding box center [866, 312] width 27 height 27
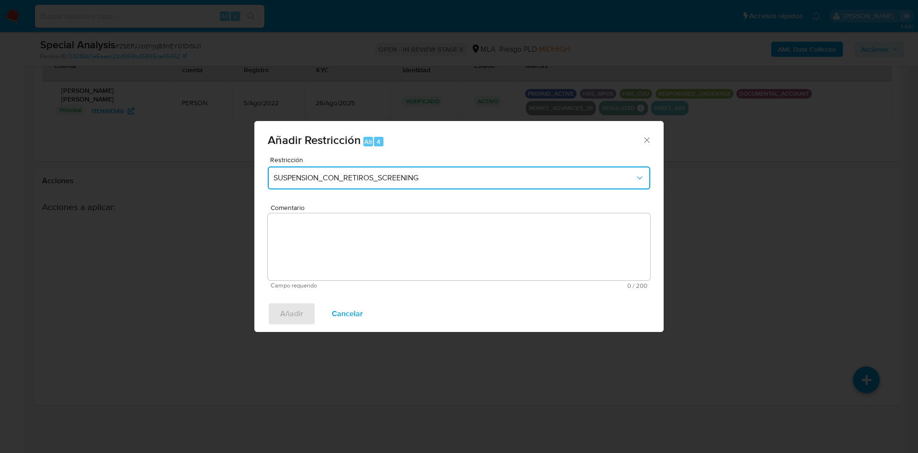
click at [381, 176] on span "SUSPENSION_CON_RETIROS_SCREENING" at bounding box center [455, 178] width 362 height 10
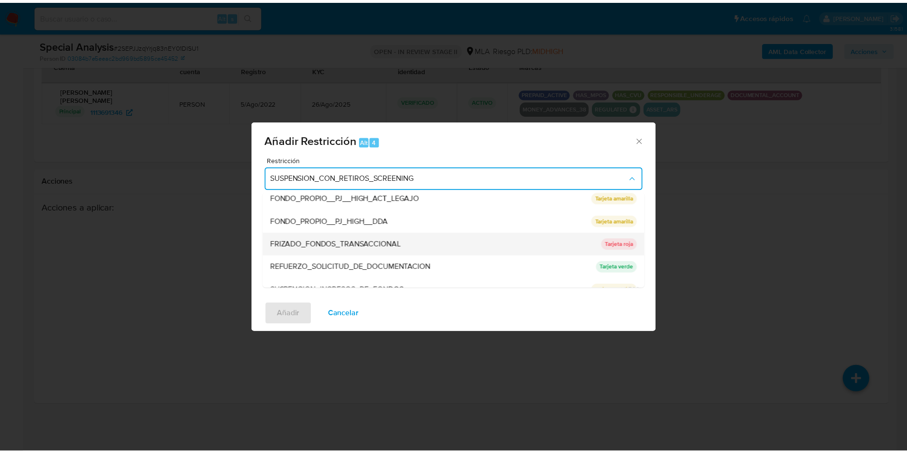
scroll to position [203, 0]
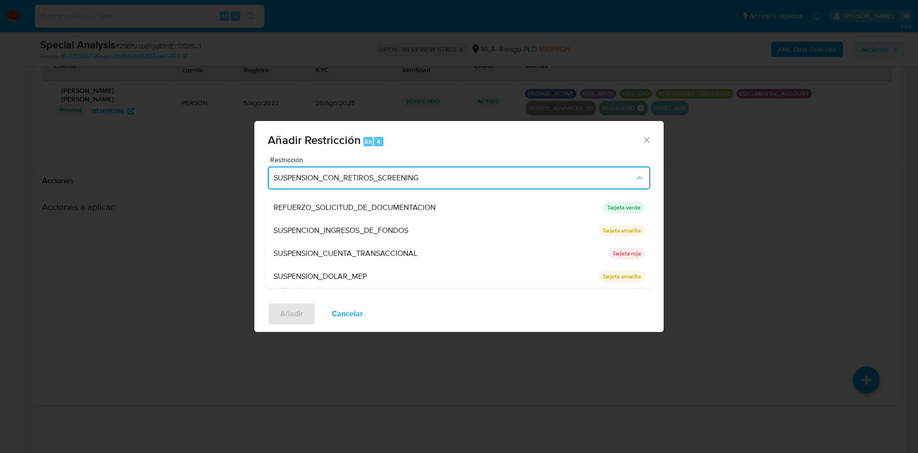
click at [352, 263] on div "SUSPENSION_CUENTA_TRANSACCIONAL" at bounding box center [439, 253] width 330 height 23
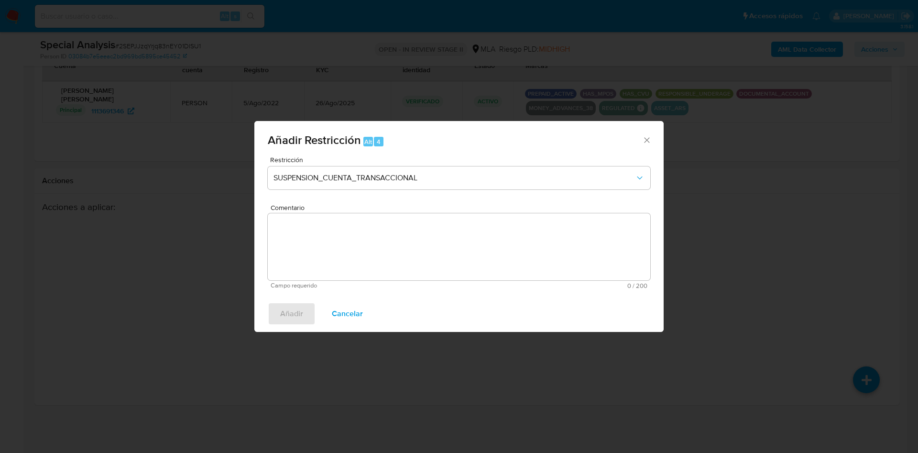
click at [352, 263] on textarea "Comentario" at bounding box center [459, 246] width 383 height 67
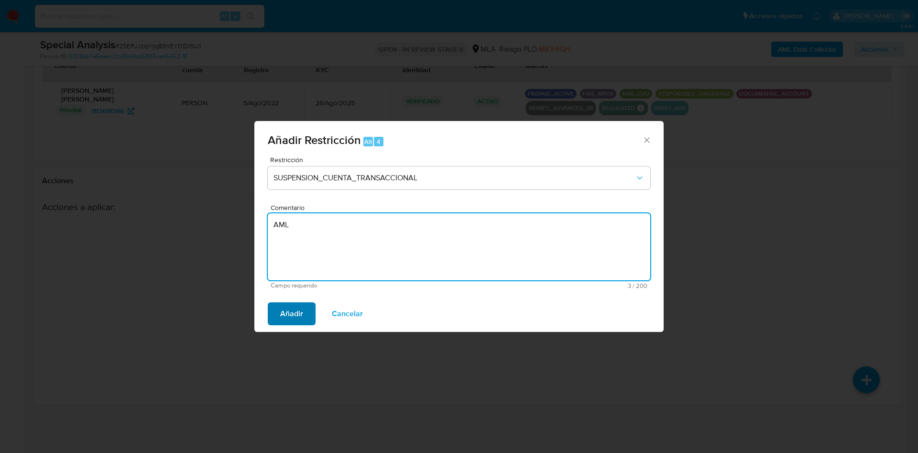
type textarea "AML"
click at [309, 315] on button "Añadir" at bounding box center [292, 313] width 48 height 23
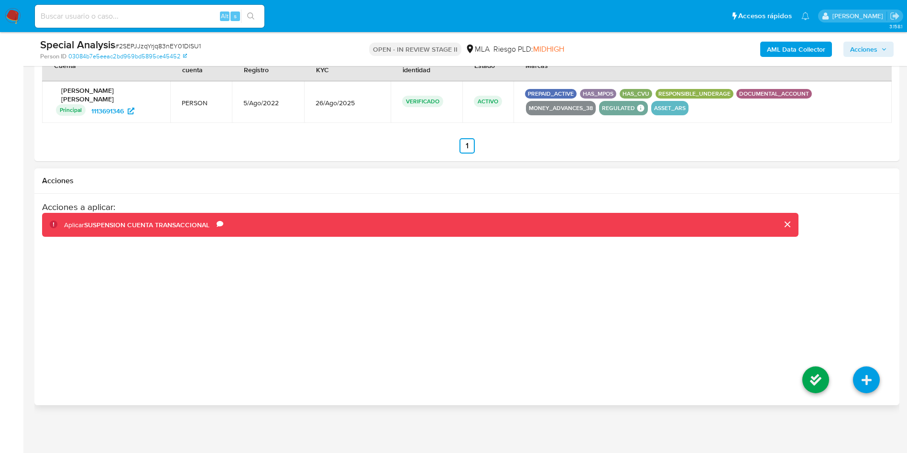
click at [831, 385] on li at bounding box center [816, 381] width 51 height 54
click at [823, 379] on icon at bounding box center [816, 379] width 27 height 27
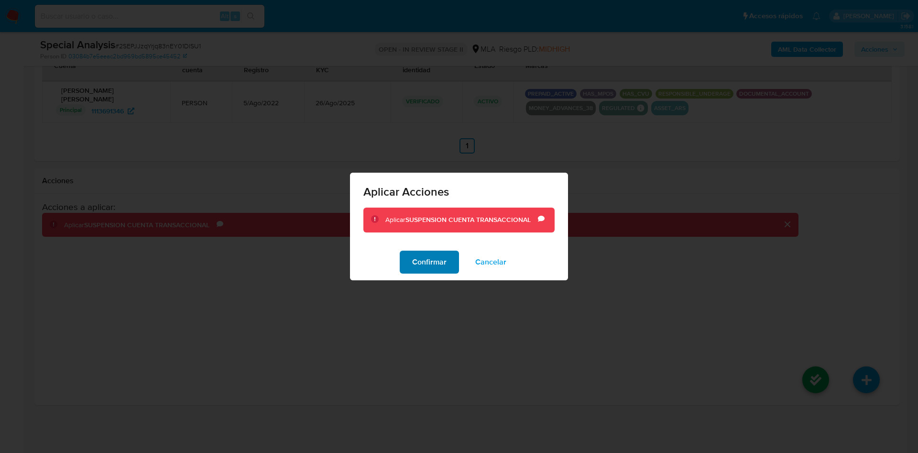
click at [424, 262] on span "Confirmar" at bounding box center [429, 262] width 34 height 21
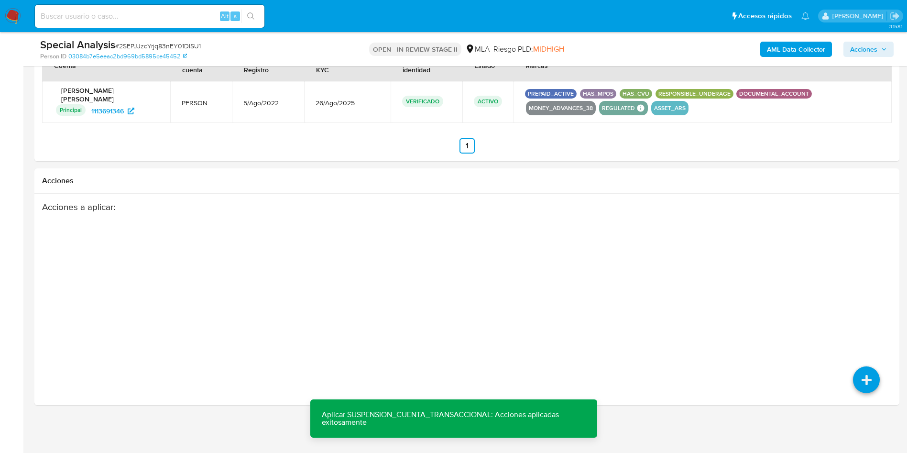
click at [876, 51] on span "Acciones" at bounding box center [863, 49] width 27 height 15
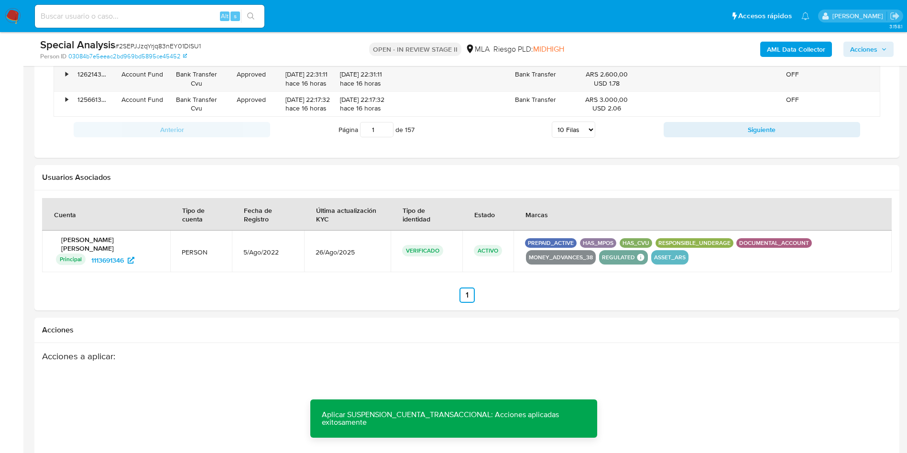
scroll to position [1125, 0]
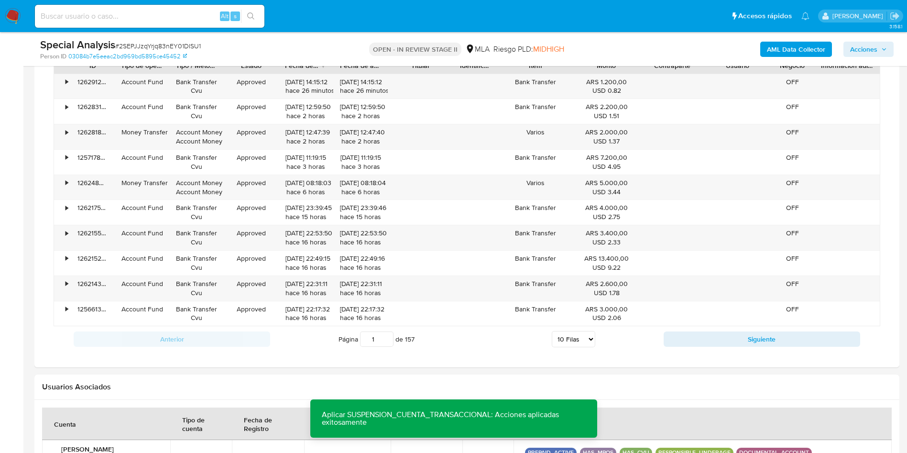
click at [875, 49] on span "Acciones" at bounding box center [863, 49] width 27 height 15
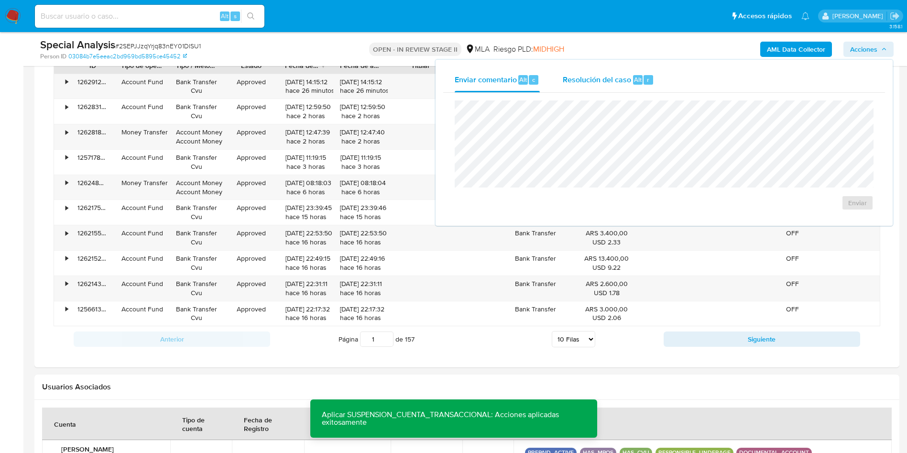
click at [591, 80] on span "Resolución del caso" at bounding box center [597, 79] width 68 height 11
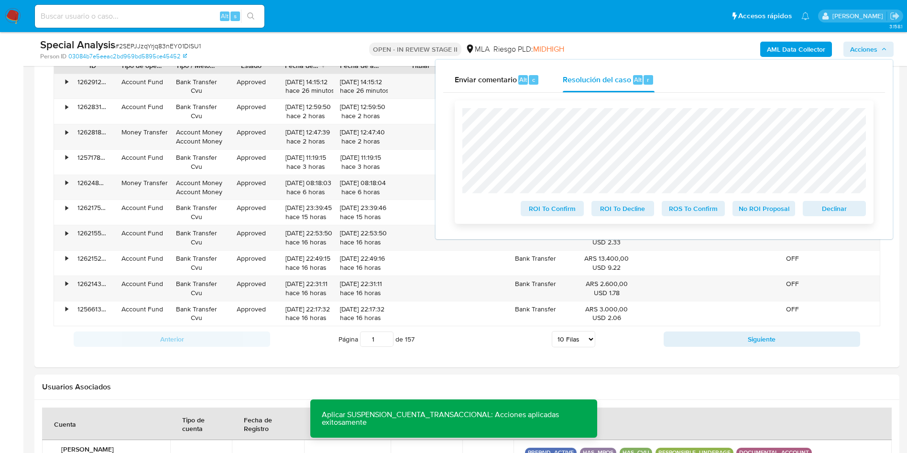
click at [687, 206] on span "ROS To Confirm" at bounding box center [694, 208] width 50 height 13
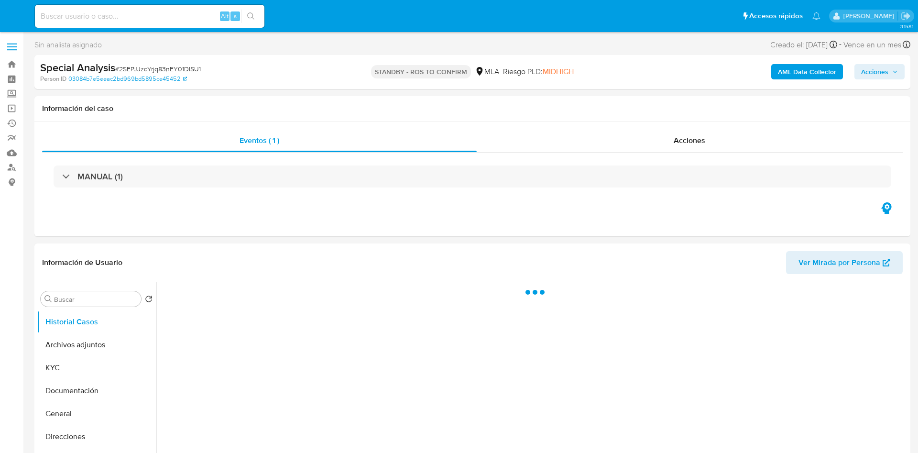
select select "10"
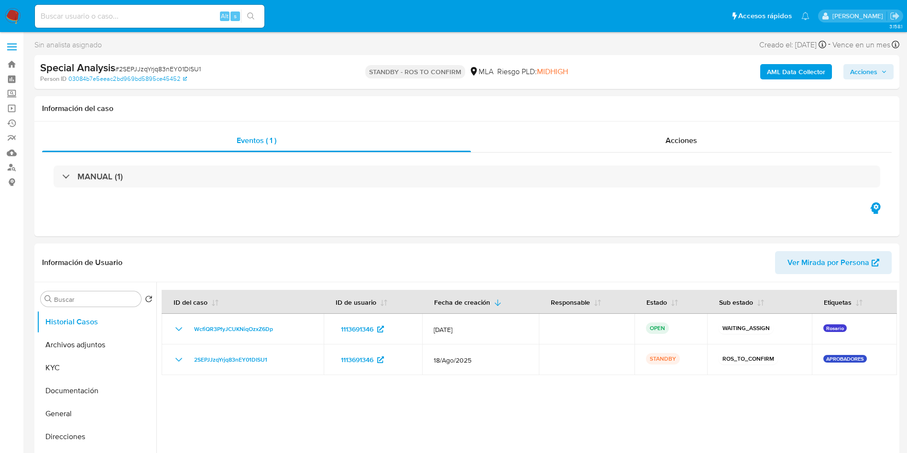
click at [177, 10] on input at bounding box center [150, 16] width 230 height 12
paste input "KhWkvmrhCa61ffndAyNsHE3u"
type input "KhWkvmrhCa61ffndAyNsHE3u"
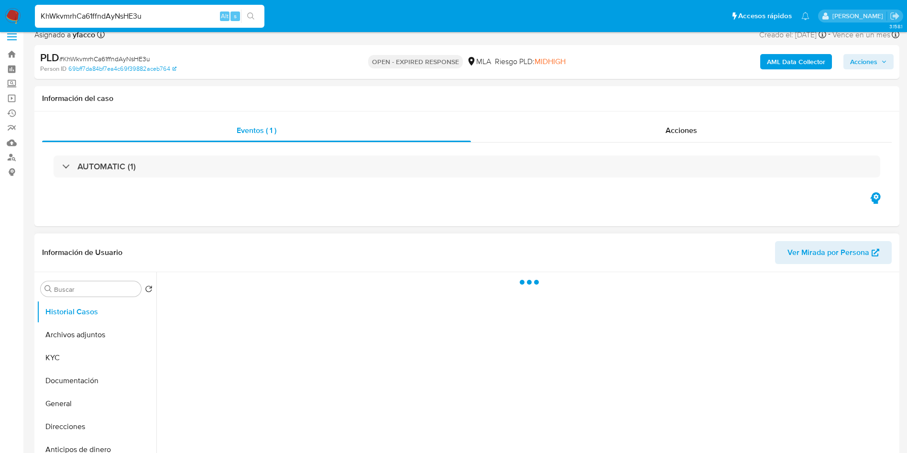
scroll to position [72, 0]
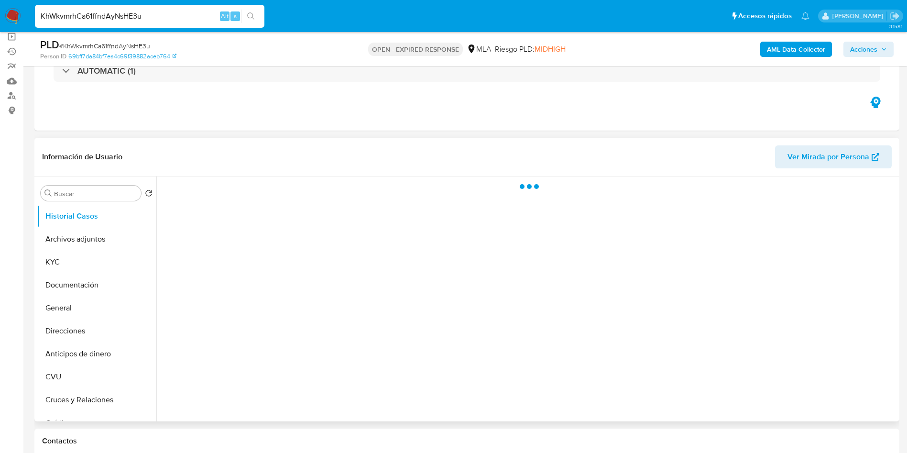
select select "10"
